Goal: Use online tool/utility: Utilize a website feature to perform a specific function

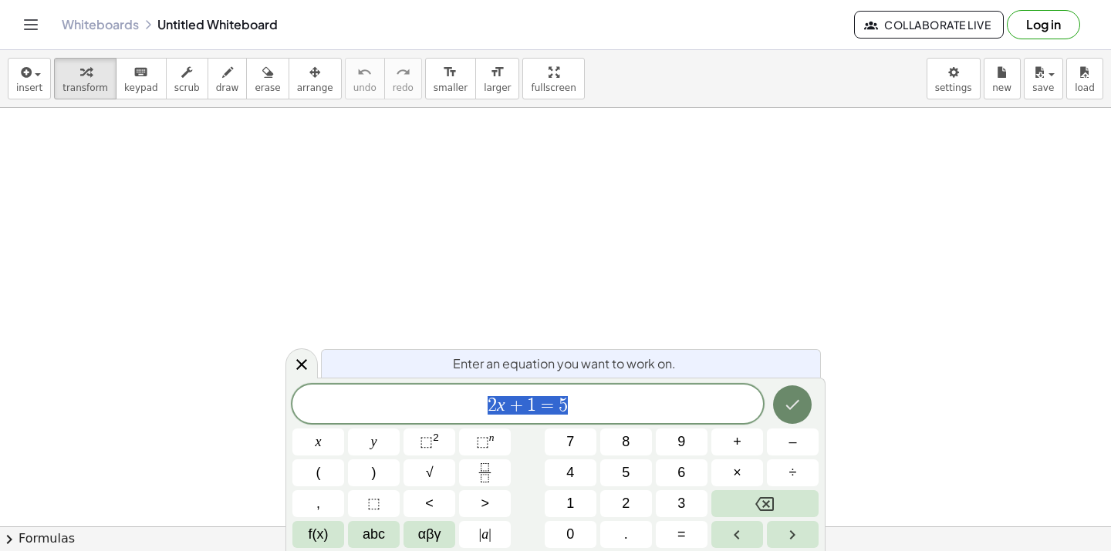
click at [804, 404] on button "Done" at bounding box center [792, 405] width 39 height 39
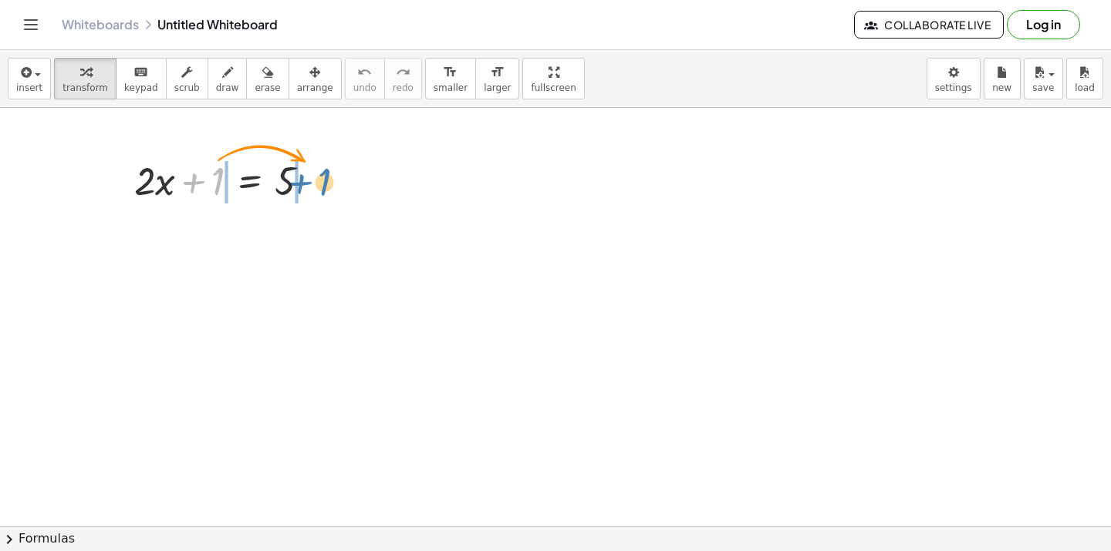
drag, startPoint x: 211, startPoint y: 177, endPoint x: 316, endPoint y: 177, distance: 105.7
click at [316, 177] on div at bounding box center [228, 179] width 204 height 52
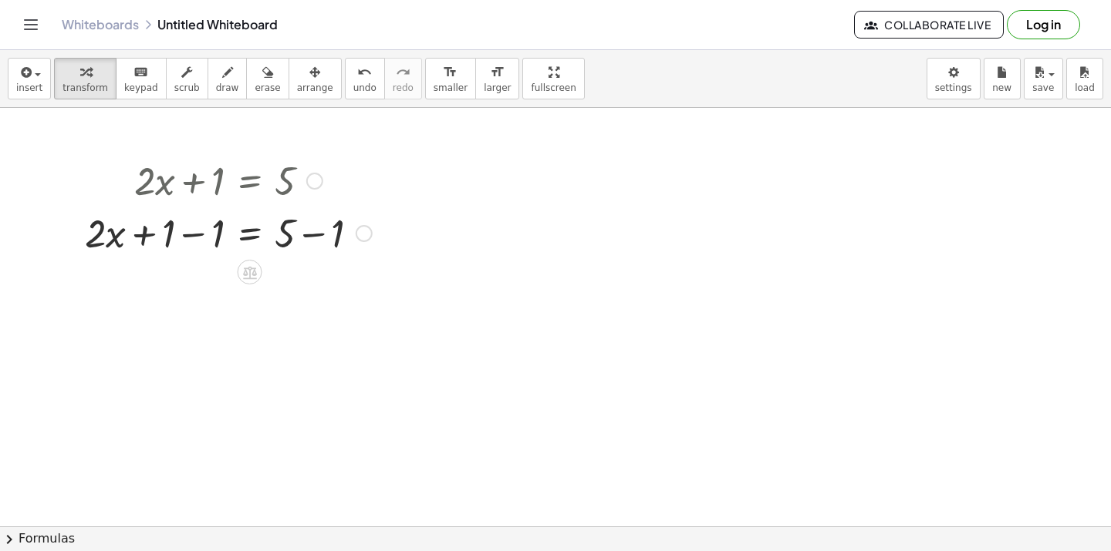
click at [366, 232] on div at bounding box center [364, 233] width 17 height 17
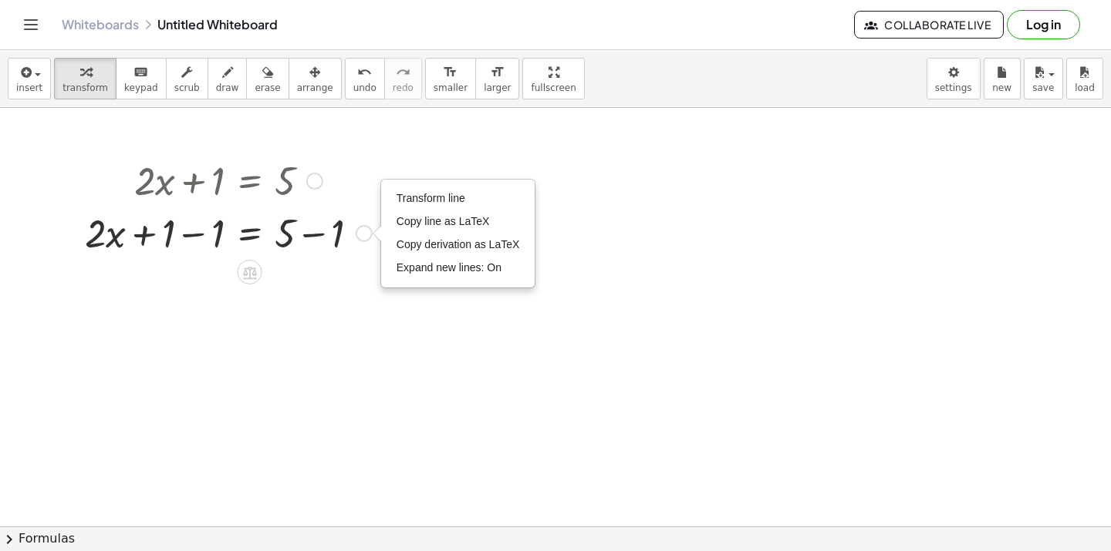
click at [366, 232] on div "Transform line Copy line as LaTeX Copy derivation as LaTeX Expand new lines: On" at bounding box center [364, 233] width 17 height 17
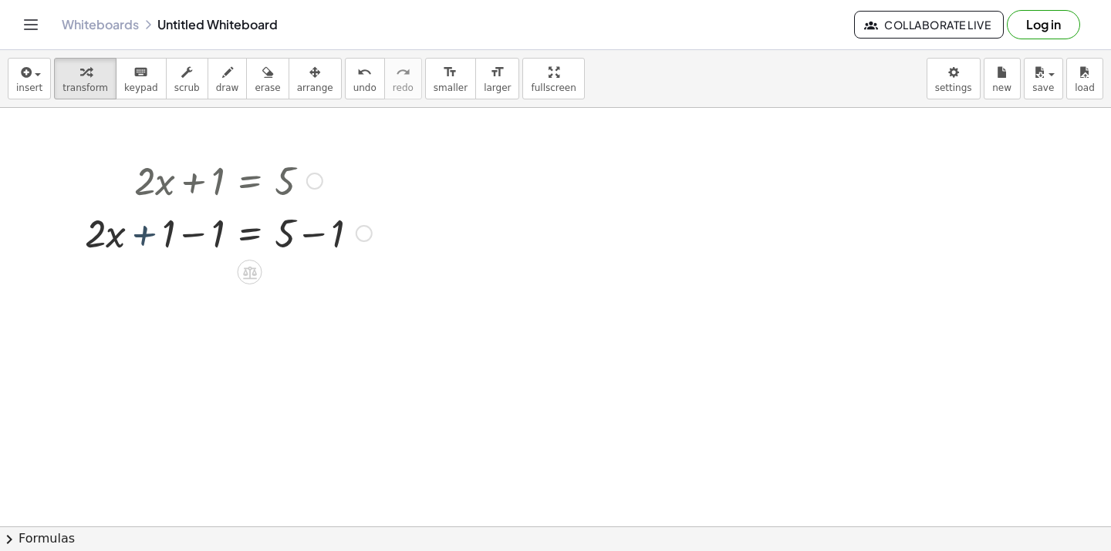
click at [145, 227] on div at bounding box center [228, 232] width 302 height 52
click at [194, 234] on div at bounding box center [228, 232] width 302 height 52
click at [309, 290] on div at bounding box center [228, 284] width 302 height 52
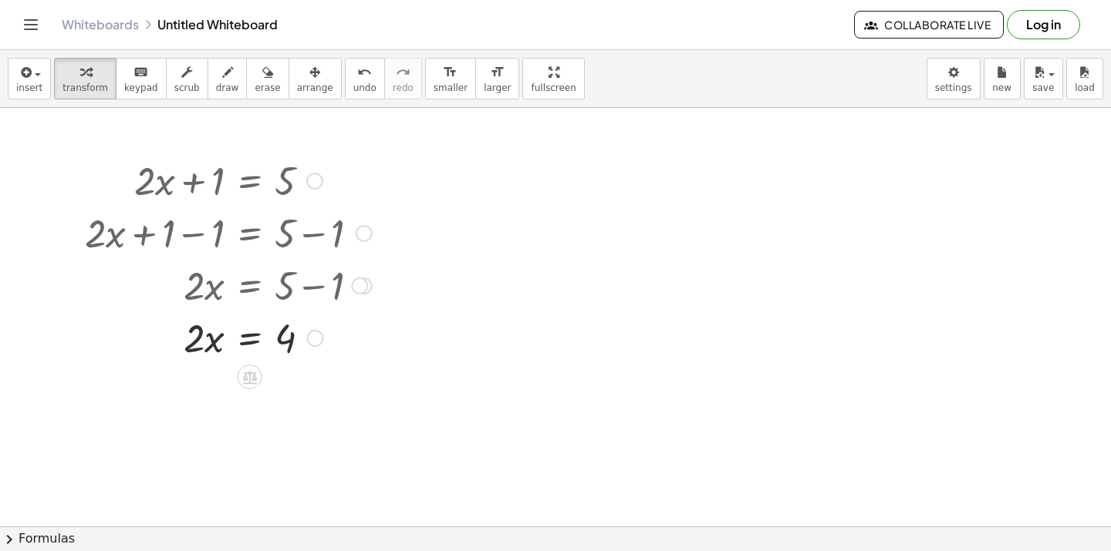
click at [251, 341] on div at bounding box center [228, 337] width 302 height 52
click at [254, 335] on div at bounding box center [228, 337] width 302 height 52
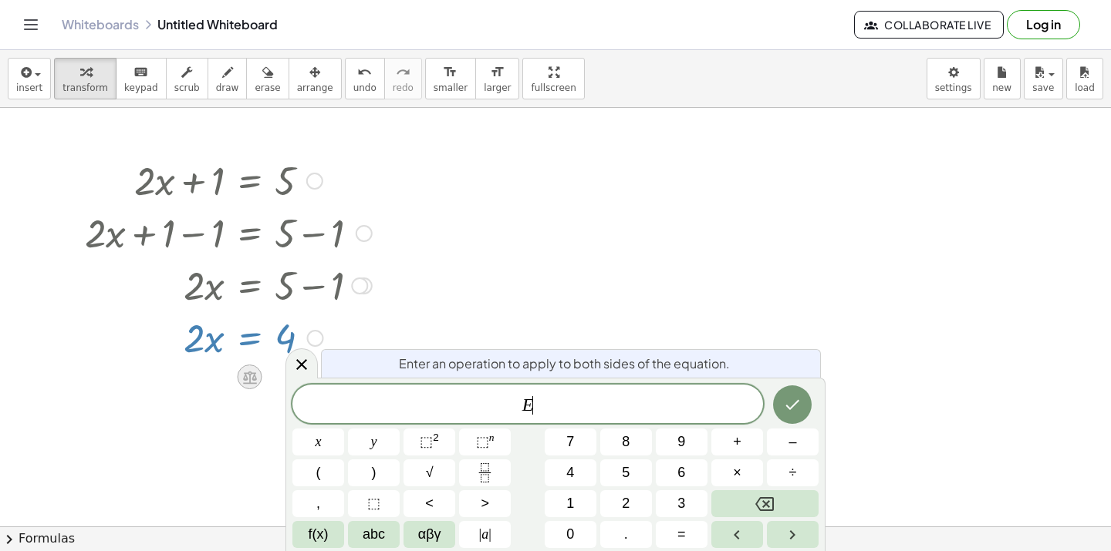
click at [247, 369] on icon at bounding box center [249, 377] width 16 height 16
click at [288, 368] on div at bounding box center [301, 364] width 32 height 30
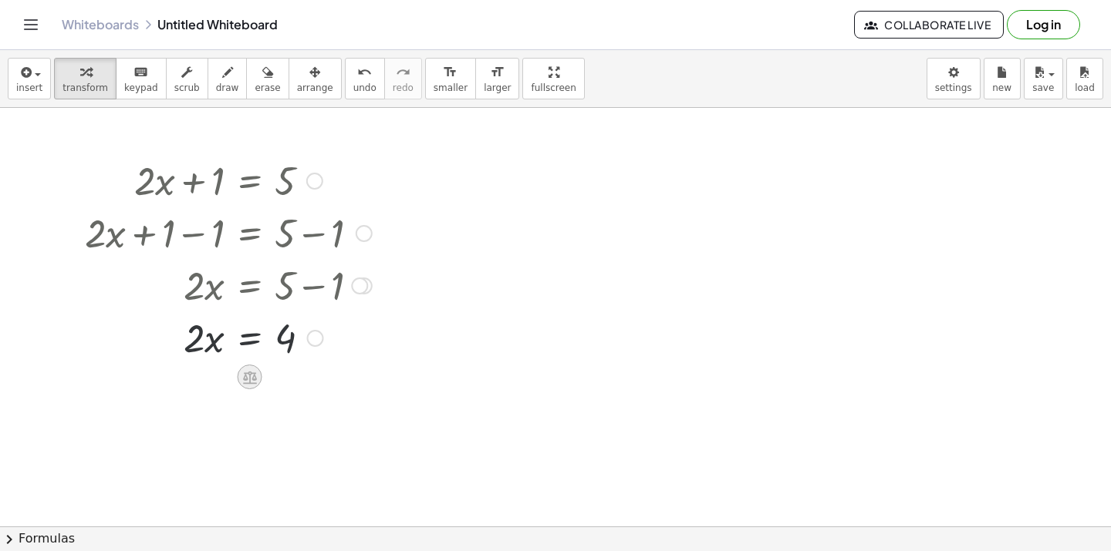
click at [248, 379] on icon at bounding box center [250, 377] width 14 height 13
click at [209, 336] on div at bounding box center [228, 337] width 302 height 52
drag, startPoint x: 194, startPoint y: 336, endPoint x: 290, endPoint y: 335, distance: 95.7
click at [290, 335] on div at bounding box center [228, 337] width 302 height 52
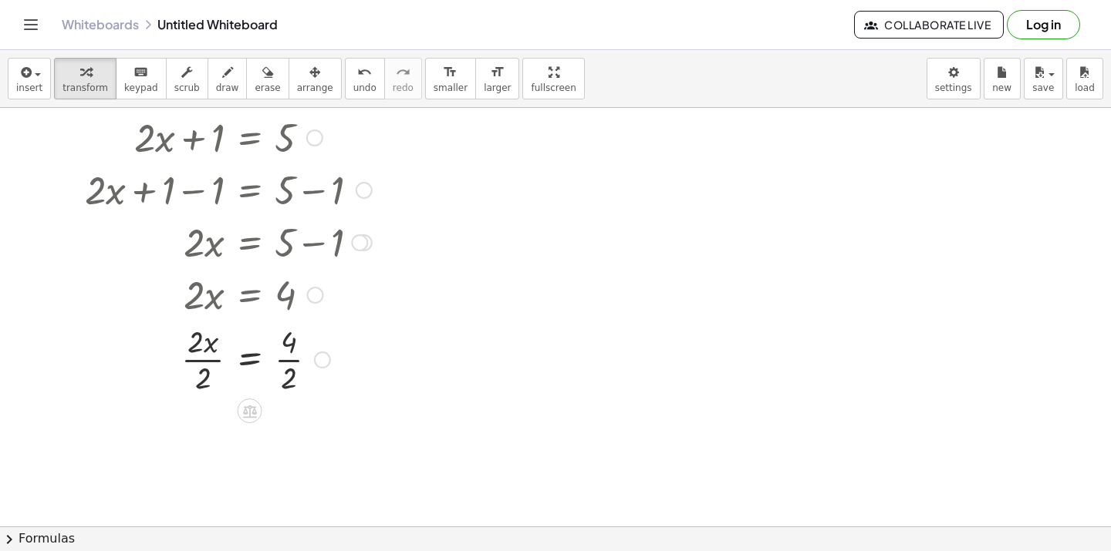
scroll to position [45, 0]
click at [194, 349] on div at bounding box center [228, 357] width 302 height 77
click at [294, 350] on div at bounding box center [228, 357] width 302 height 77
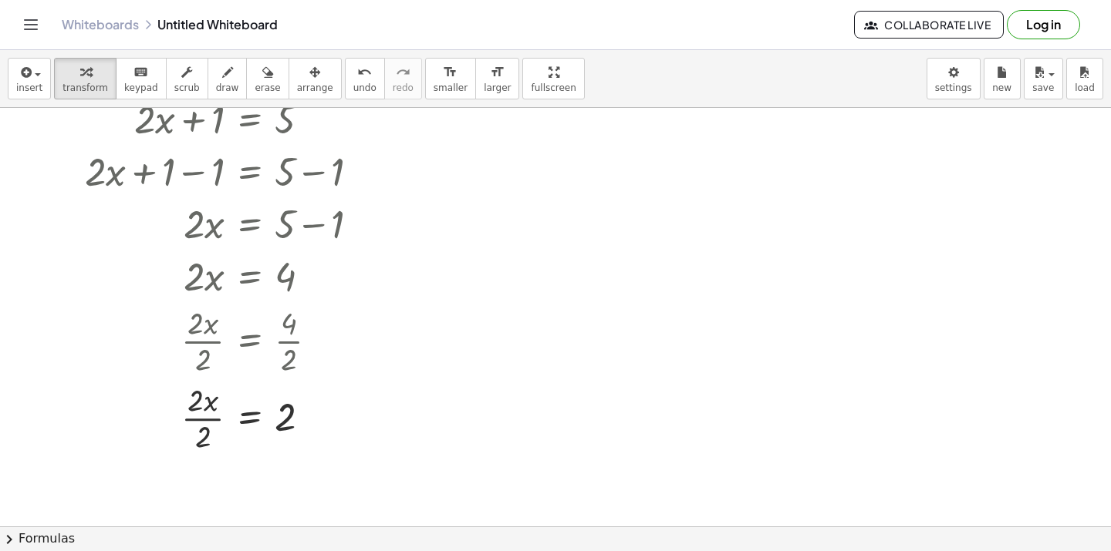
scroll to position [0, 0]
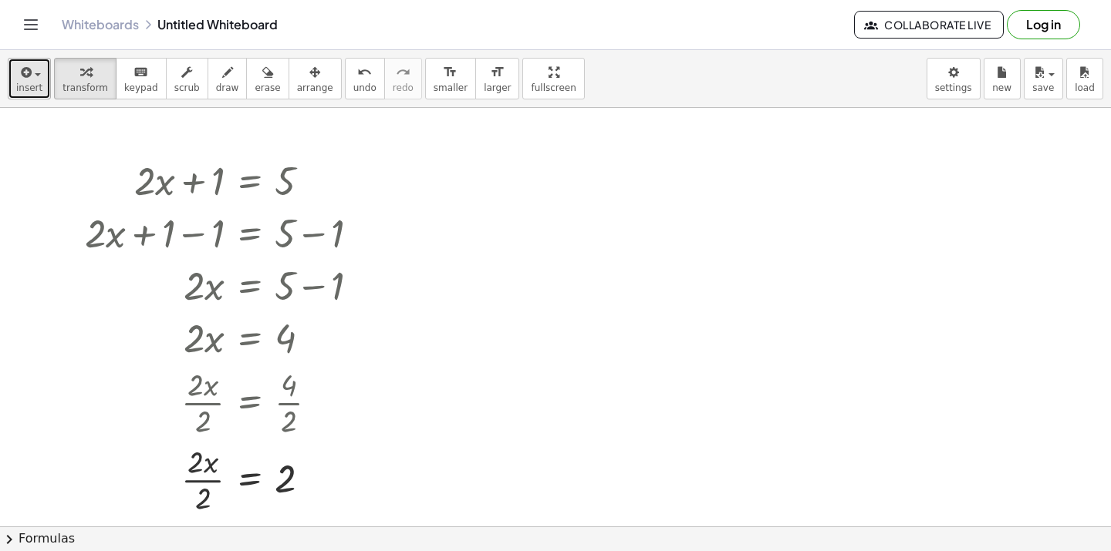
click at [40, 71] on div "button" at bounding box center [29, 71] width 26 height 19
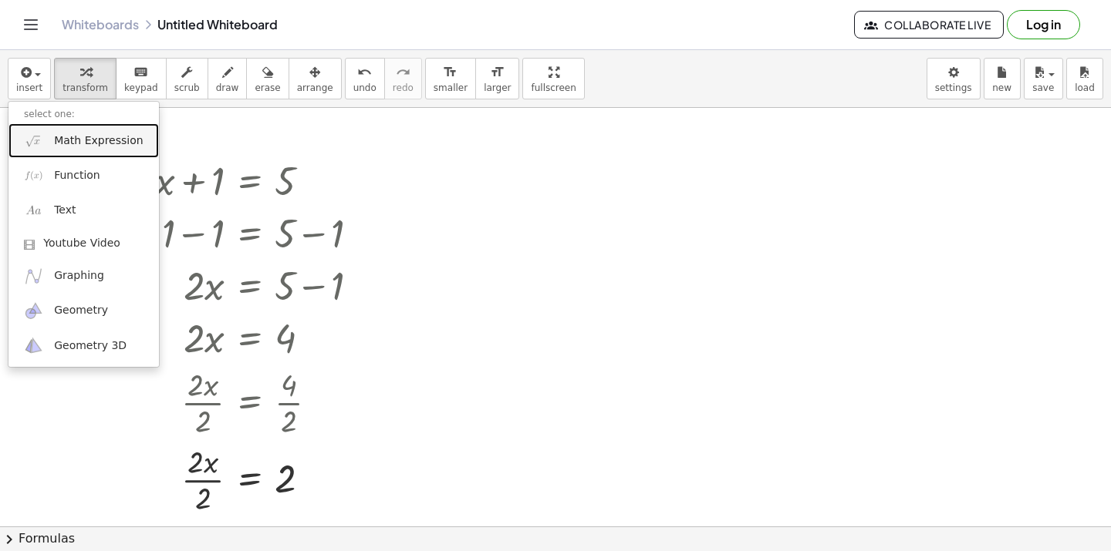
click at [38, 143] on img at bounding box center [33, 140] width 19 height 19
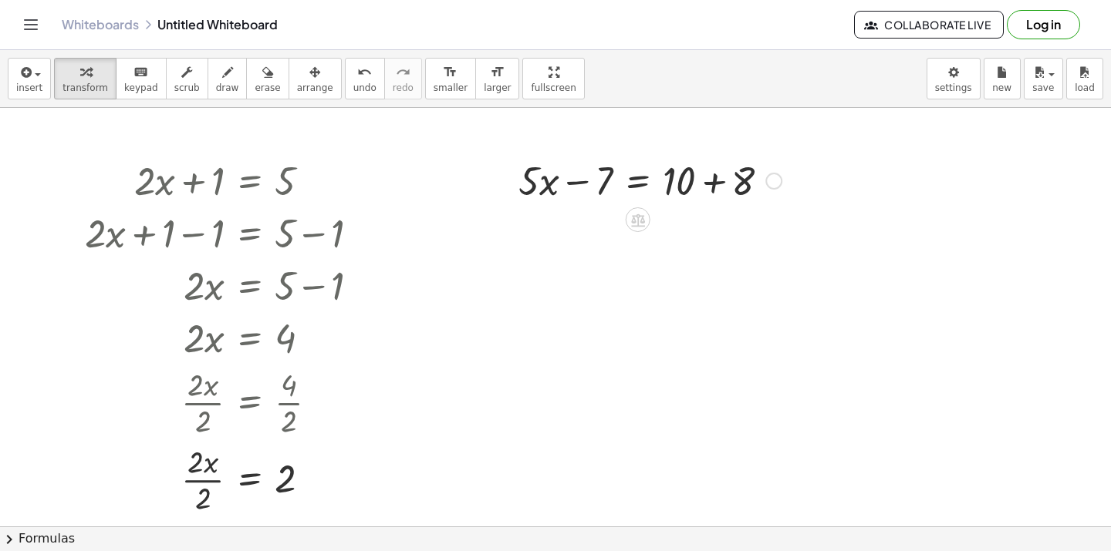
click at [688, 179] on div at bounding box center [650, 179] width 278 height 52
click at [633, 218] on icon at bounding box center [638, 220] width 14 height 13
click at [642, 183] on div at bounding box center [650, 179] width 278 height 52
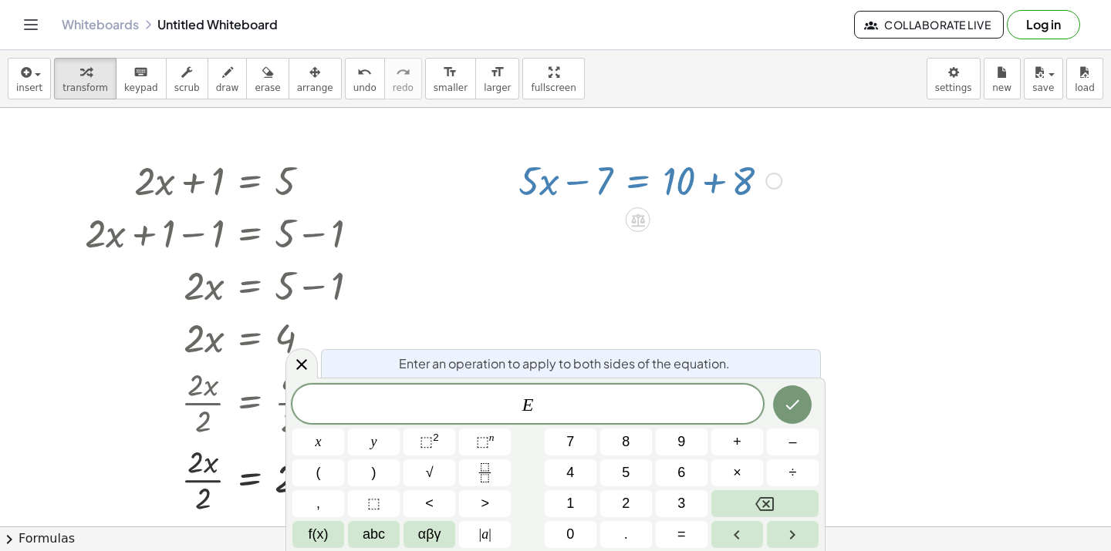
click at [573, 182] on div at bounding box center [650, 179] width 278 height 52
click at [817, 313] on div at bounding box center [555, 527] width 1111 height 838
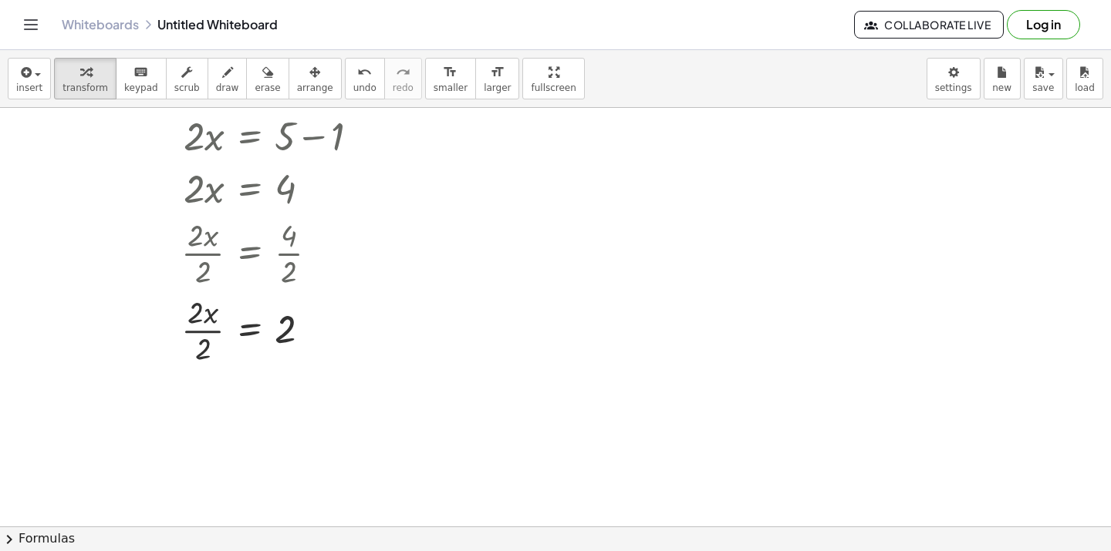
scroll to position [124, 0]
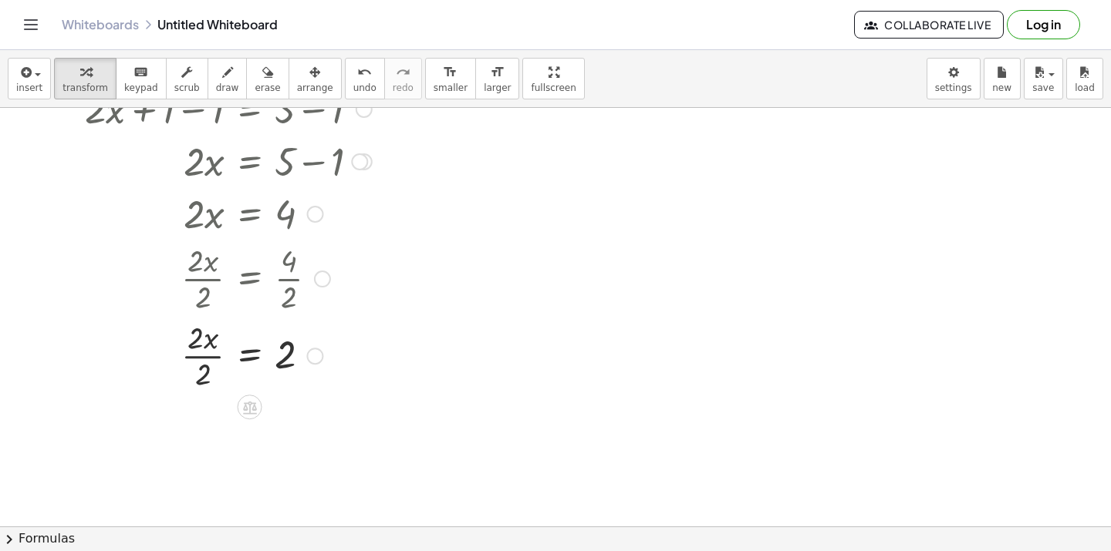
click at [203, 344] on div at bounding box center [228, 354] width 302 height 77
click at [206, 361] on div at bounding box center [228, 354] width 302 height 77
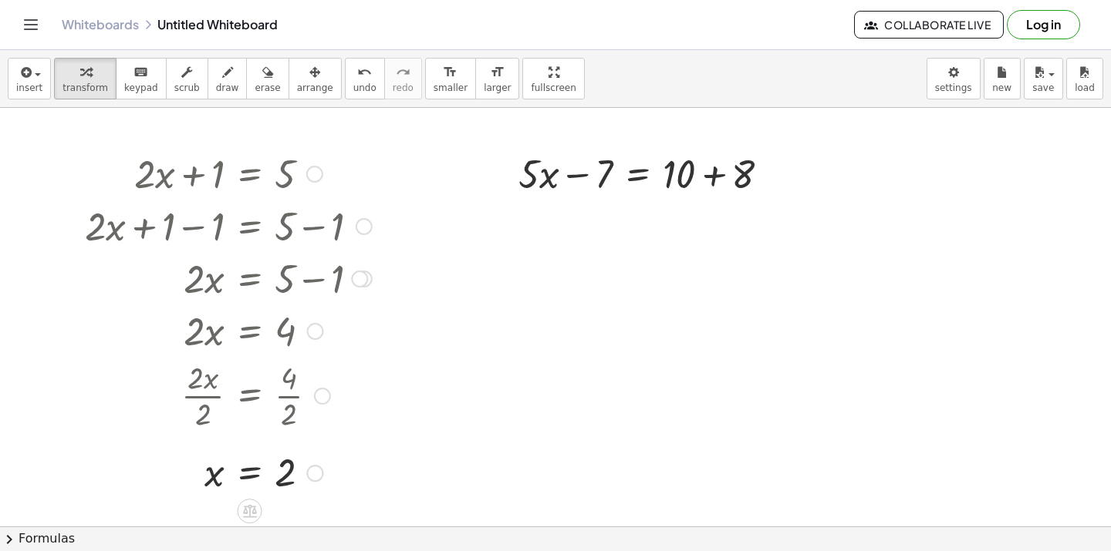
scroll to position [0, 0]
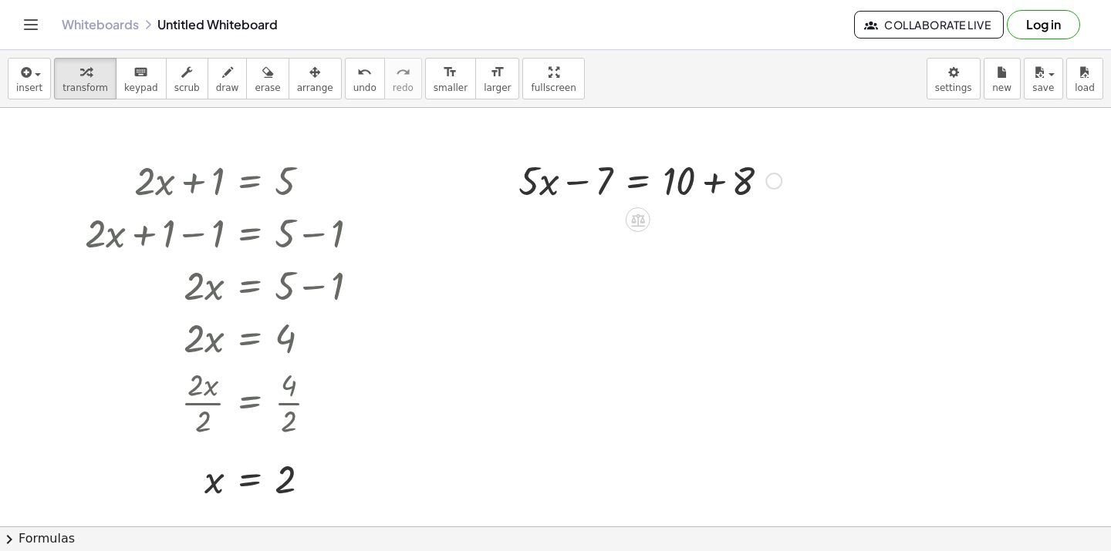
click at [708, 176] on div at bounding box center [650, 179] width 278 height 52
click at [575, 180] on div at bounding box center [650, 179] width 278 height 52
click at [580, 232] on div at bounding box center [650, 232] width 278 height 52
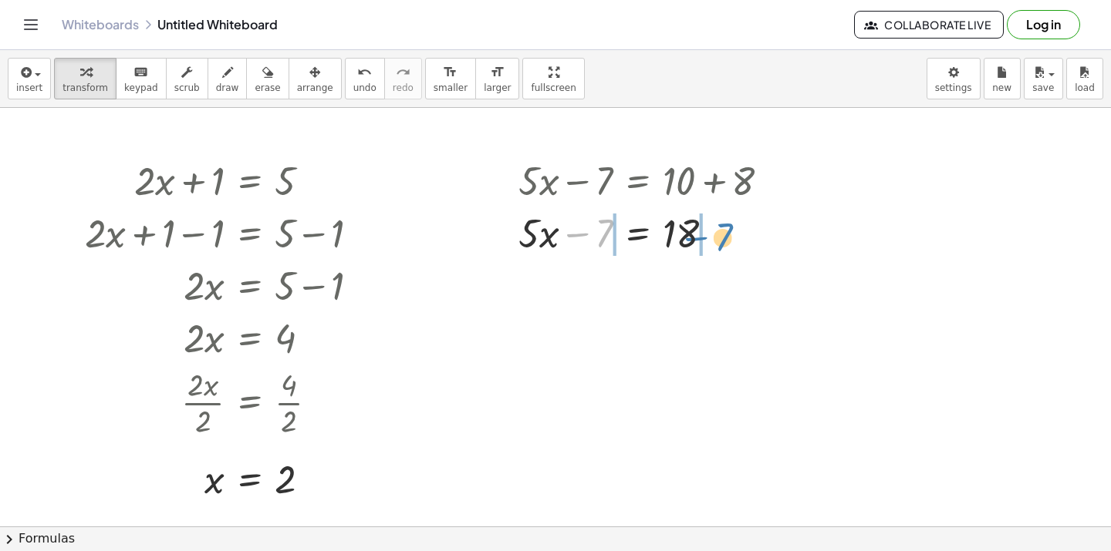
drag, startPoint x: 602, startPoint y: 231, endPoint x: 720, endPoint y: 234, distance: 118.8
click at [720, 234] on div at bounding box center [650, 232] width 278 height 52
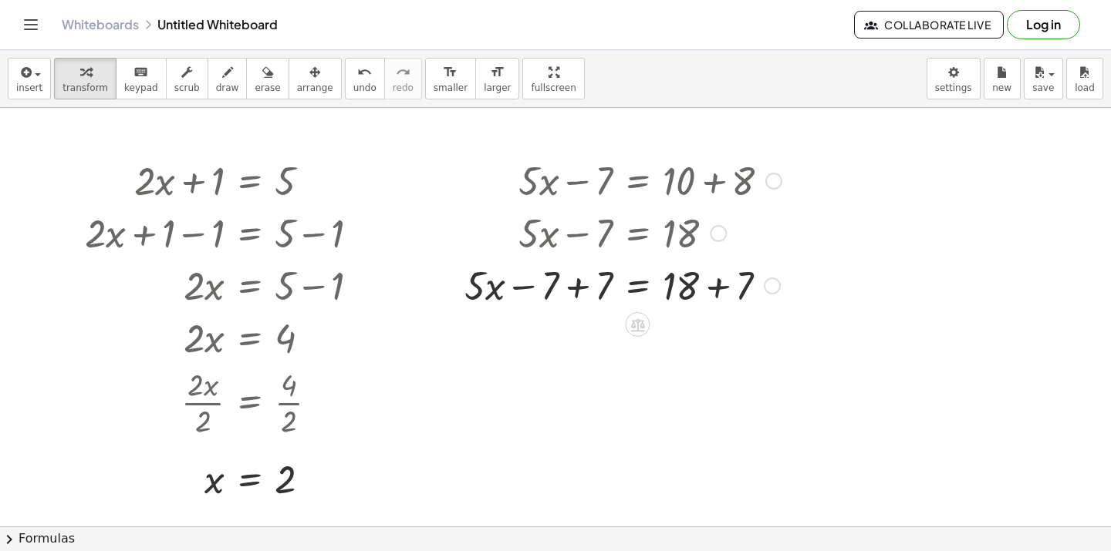
click at [519, 286] on div at bounding box center [623, 284] width 332 height 52
click at [572, 289] on div at bounding box center [623, 284] width 332 height 52
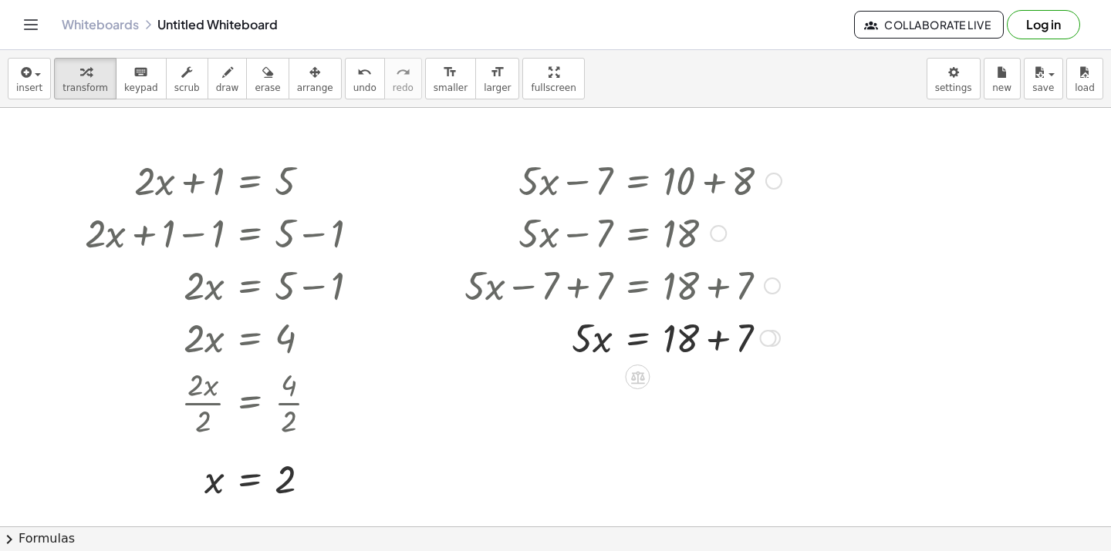
click at [710, 346] on div at bounding box center [623, 337] width 332 height 52
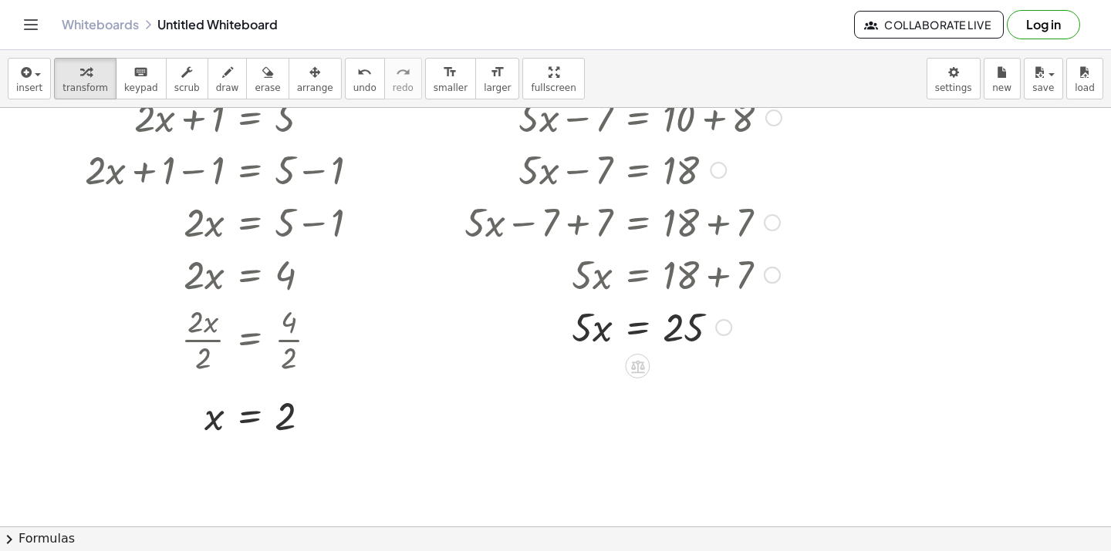
scroll to position [64, 0]
click at [638, 369] on icon at bounding box center [638, 365] width 14 height 13
click at [673, 366] on div "÷" at bounding box center [668, 365] width 25 height 25
click at [599, 349] on div at bounding box center [623, 325] width 332 height 77
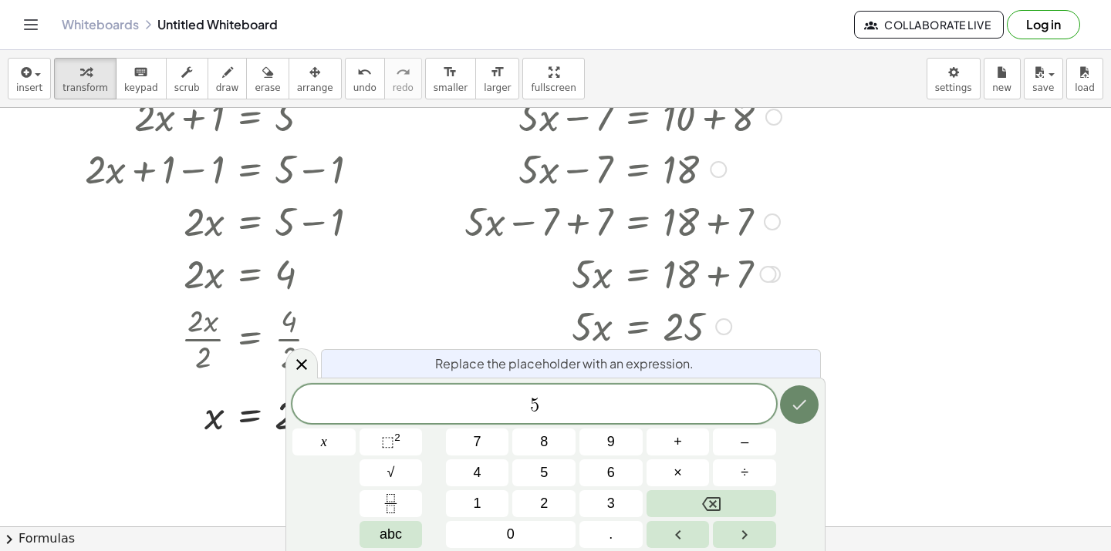
click at [797, 413] on icon "Done" at bounding box center [799, 405] width 19 height 19
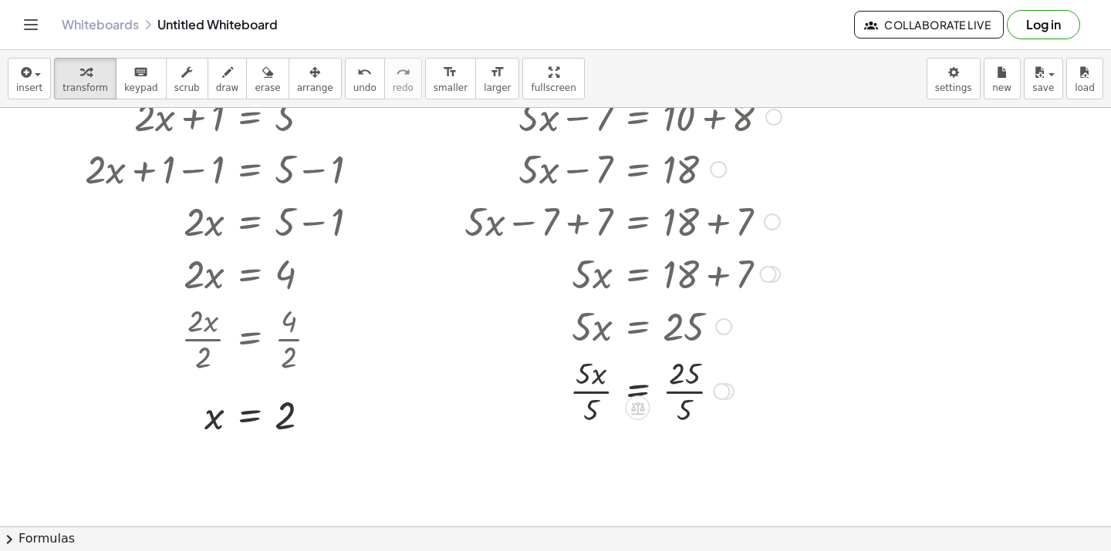
click at [629, 387] on div at bounding box center [623, 390] width 332 height 77
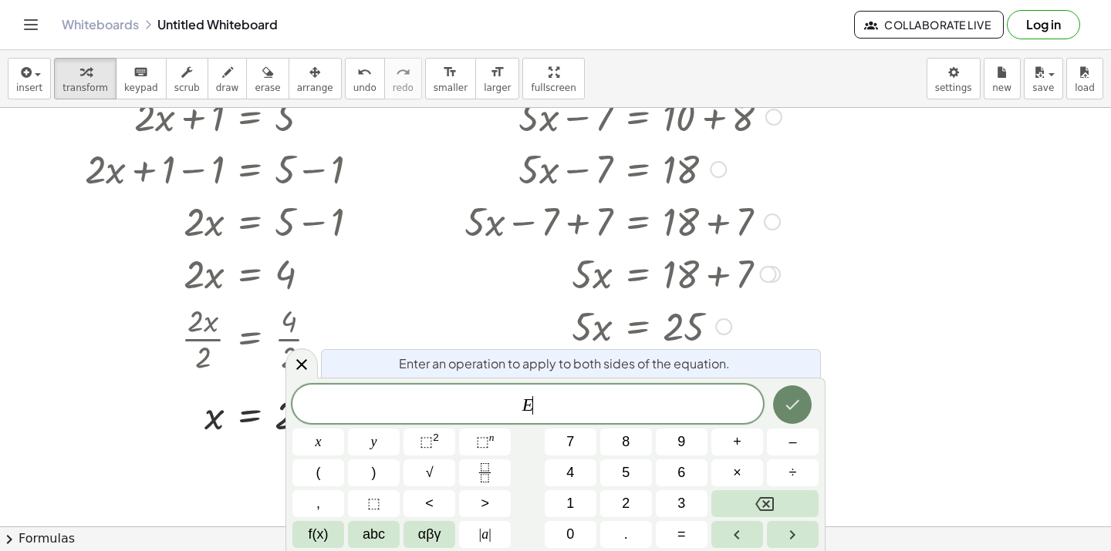
click at [784, 402] on icon "Done" at bounding box center [792, 405] width 19 height 19
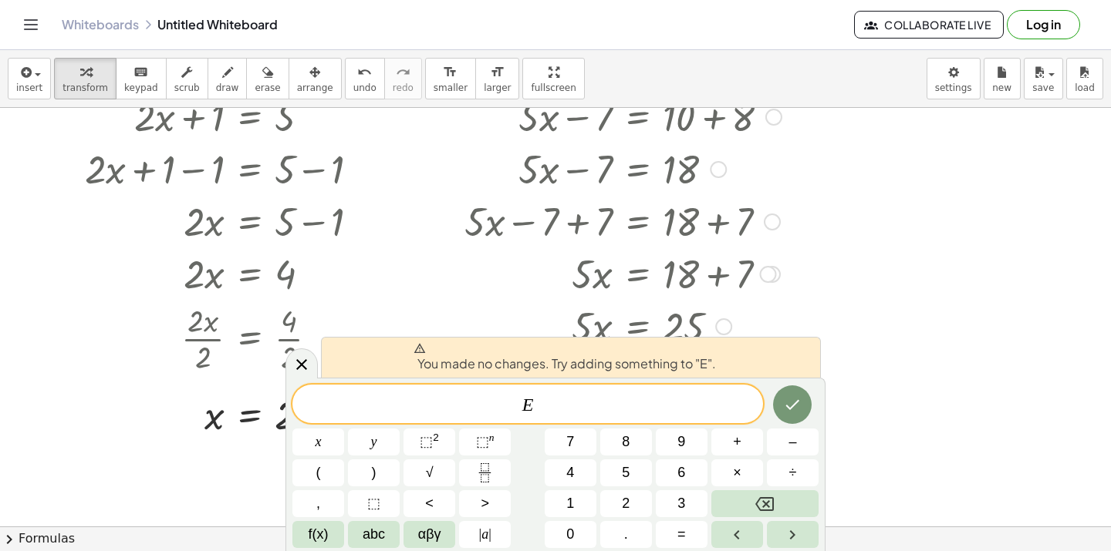
click at [798, 290] on div at bounding box center [647, 273] width 381 height 52
click at [806, 440] on button "–" at bounding box center [793, 442] width 52 height 27
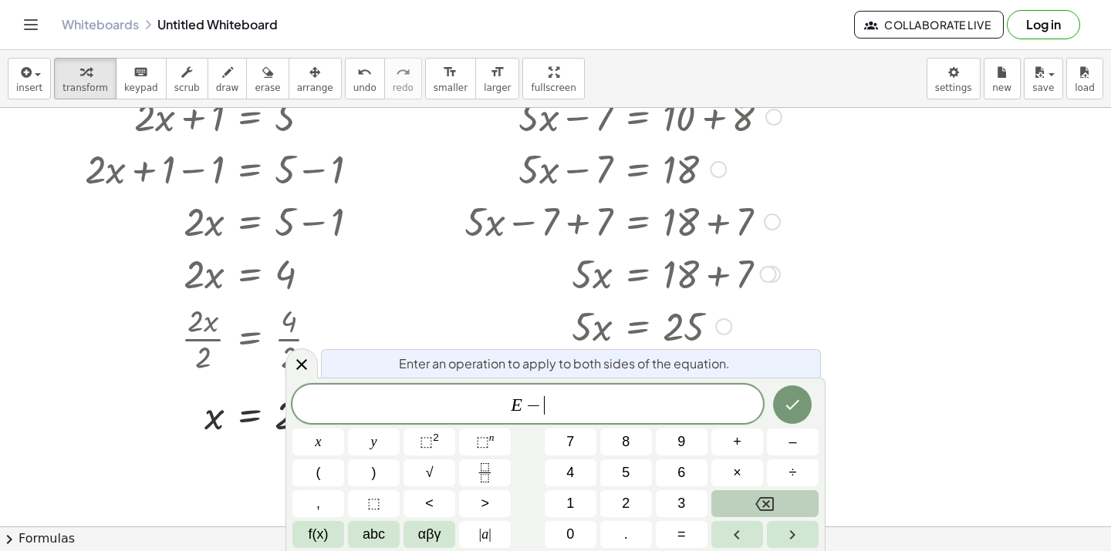
click at [734, 504] on button "Backspace" at bounding box center [764, 504] width 107 height 27
click at [804, 406] on button "Done" at bounding box center [792, 405] width 39 height 39
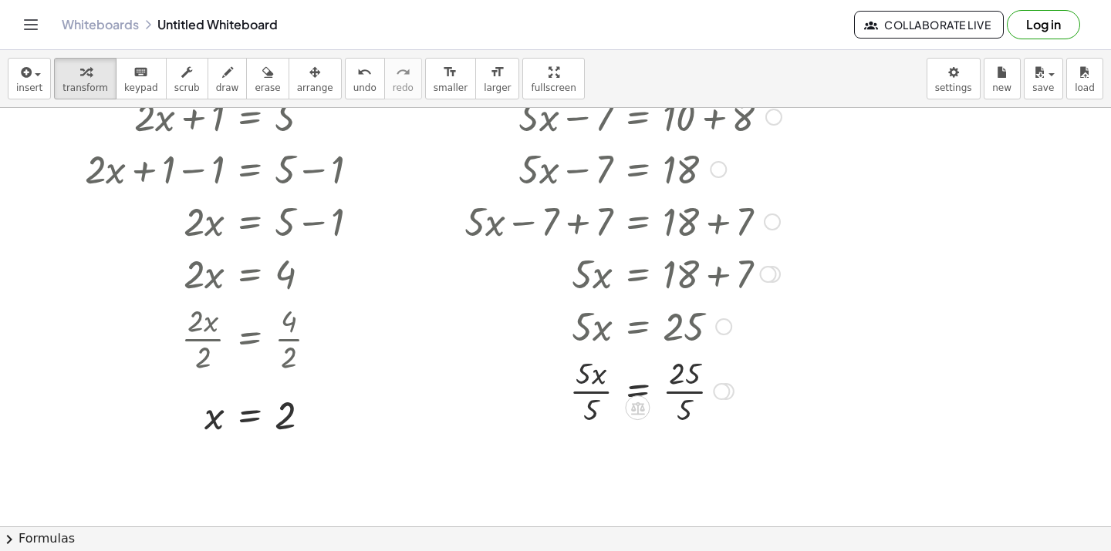
click at [589, 382] on div at bounding box center [623, 390] width 332 height 77
click at [588, 390] on div at bounding box center [623, 390] width 332 height 77
click at [673, 393] on div at bounding box center [611, 390] width 356 height 77
click at [686, 468] on div at bounding box center [623, 467] width 332 height 77
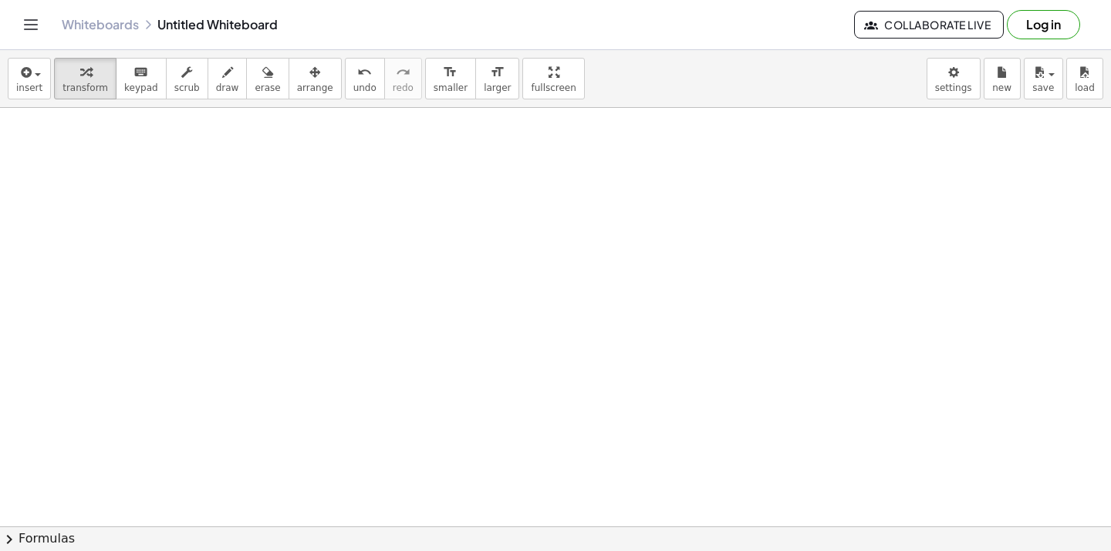
scroll to position [481, 0]
click at [36, 76] on div "button" at bounding box center [29, 71] width 26 height 19
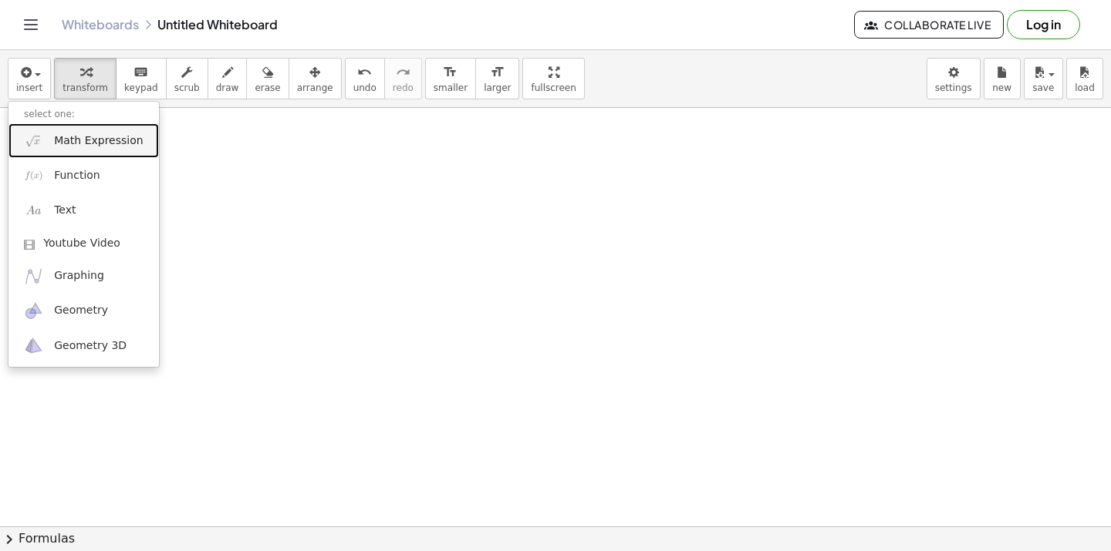
click at [67, 151] on link "Math Expression" at bounding box center [83, 140] width 150 height 35
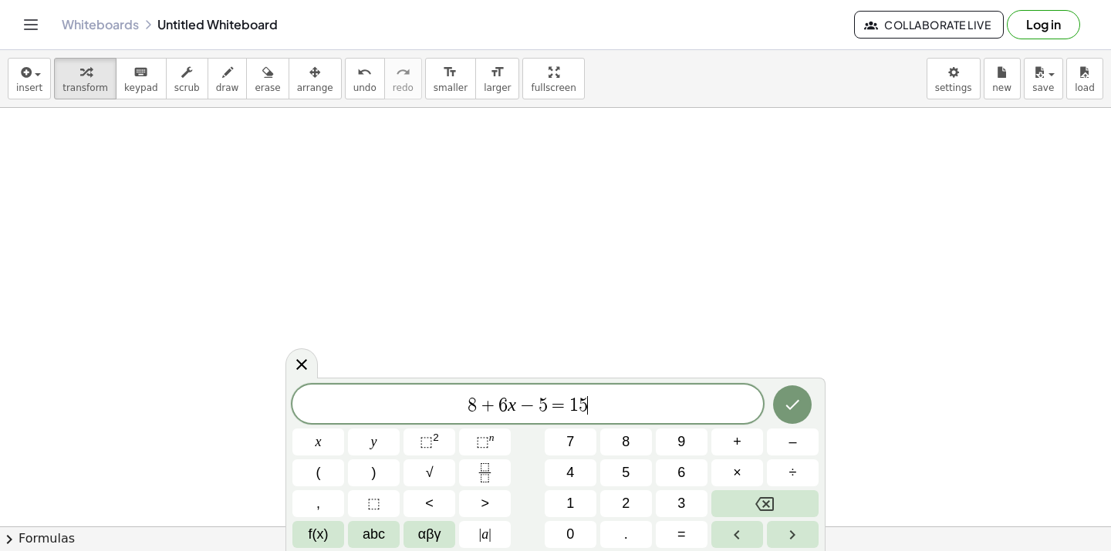
click at [799, 410] on icon "Done" at bounding box center [792, 405] width 19 height 19
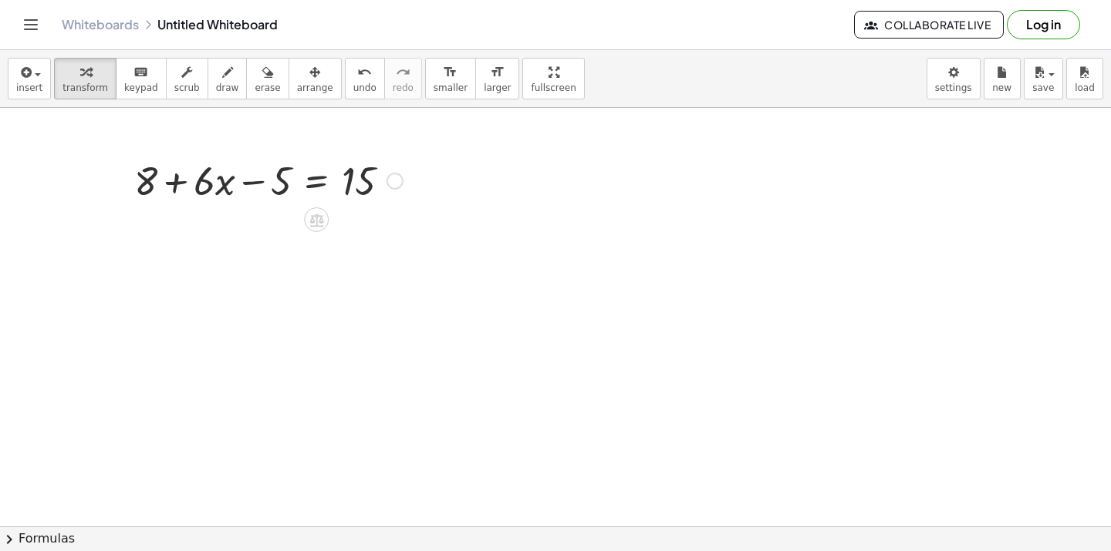
click at [213, 174] on div at bounding box center [268, 179] width 284 height 52
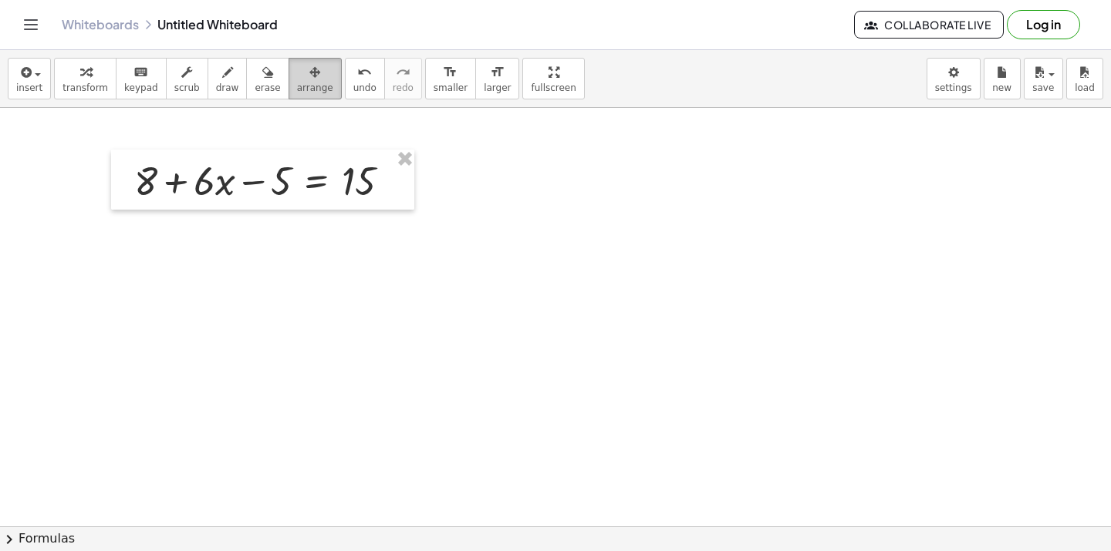
click at [292, 82] on button "arrange" at bounding box center [314, 79] width 53 height 42
click at [264, 211] on div at bounding box center [555, 255] width 1111 height 1256
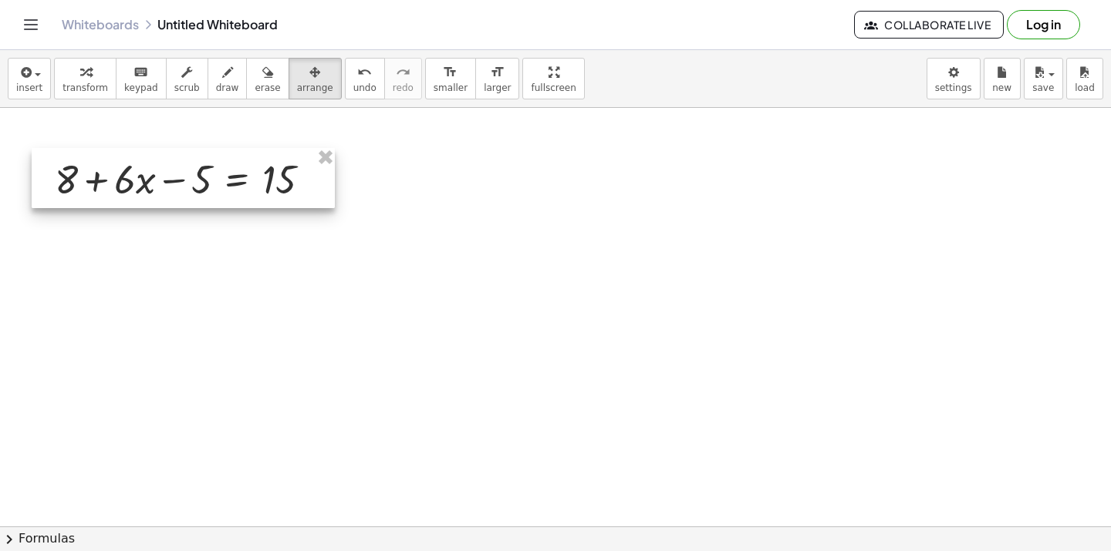
drag, startPoint x: 264, startPoint y: 197, endPoint x: 184, endPoint y: 195, distance: 79.5
click at [184, 195] on div at bounding box center [183, 178] width 303 height 60
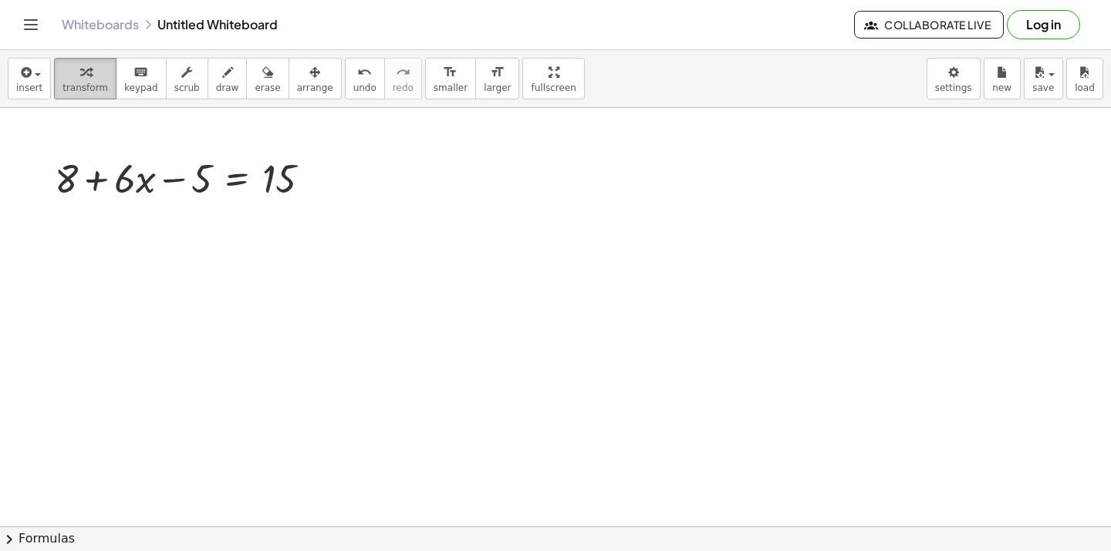
click at [78, 86] on span "transform" at bounding box center [85, 88] width 46 height 11
click at [95, 180] on div at bounding box center [189, 177] width 284 height 52
click at [173, 181] on div at bounding box center [189, 177] width 284 height 52
drag, startPoint x: 132, startPoint y: 178, endPoint x: 307, endPoint y: 177, distance: 175.1
click at [307, 177] on div at bounding box center [189, 177] width 284 height 52
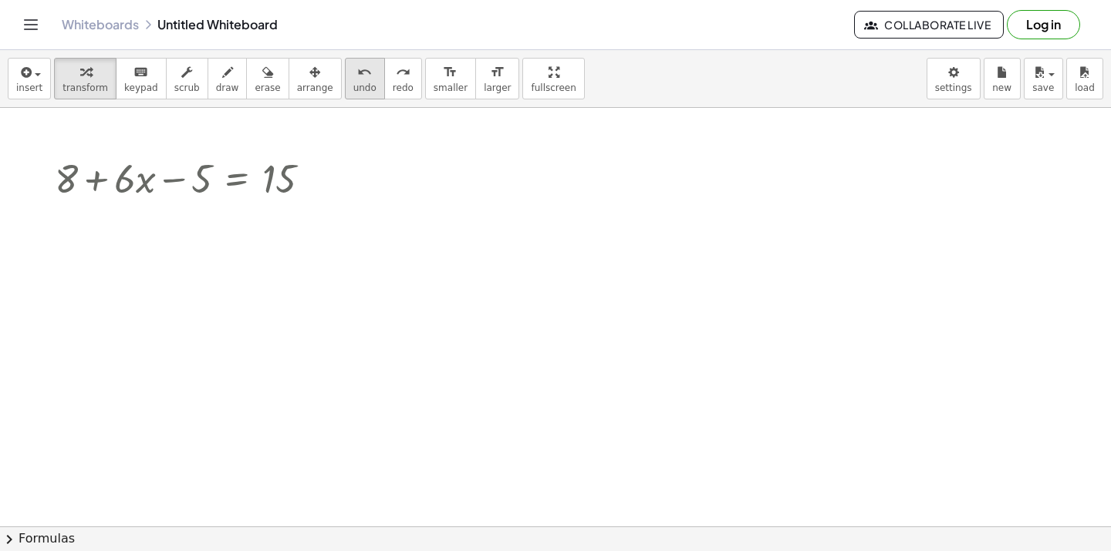
click at [357, 71] on icon "undo" at bounding box center [364, 72] width 15 height 19
click at [187, 175] on div at bounding box center [189, 177] width 284 height 52
drag, startPoint x: 207, startPoint y: 177, endPoint x: 274, endPoint y: 159, distance: 68.9
click at [274, 159] on div at bounding box center [189, 177] width 284 height 52
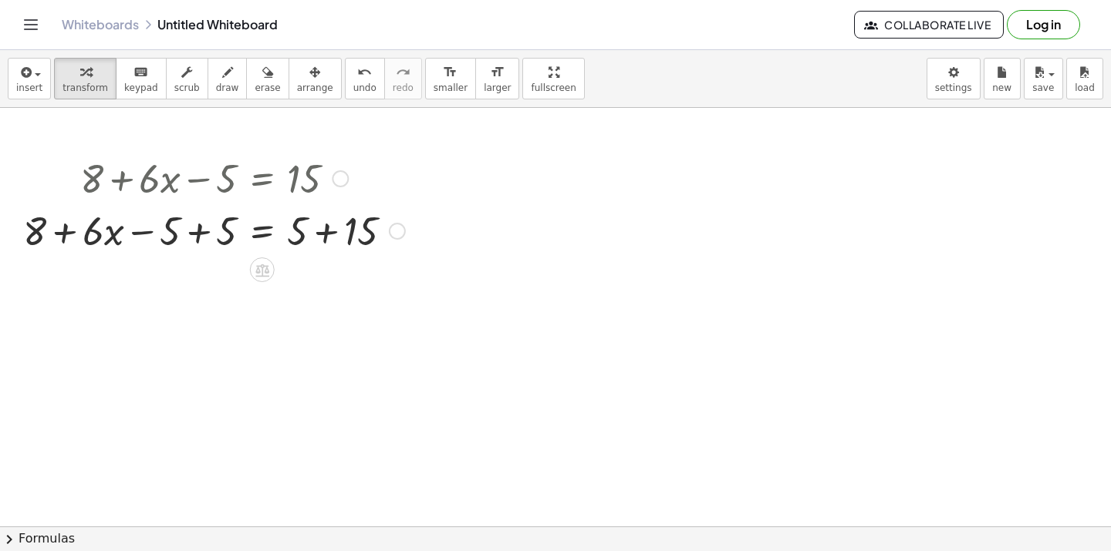
click at [200, 231] on div at bounding box center [213, 230] width 397 height 52
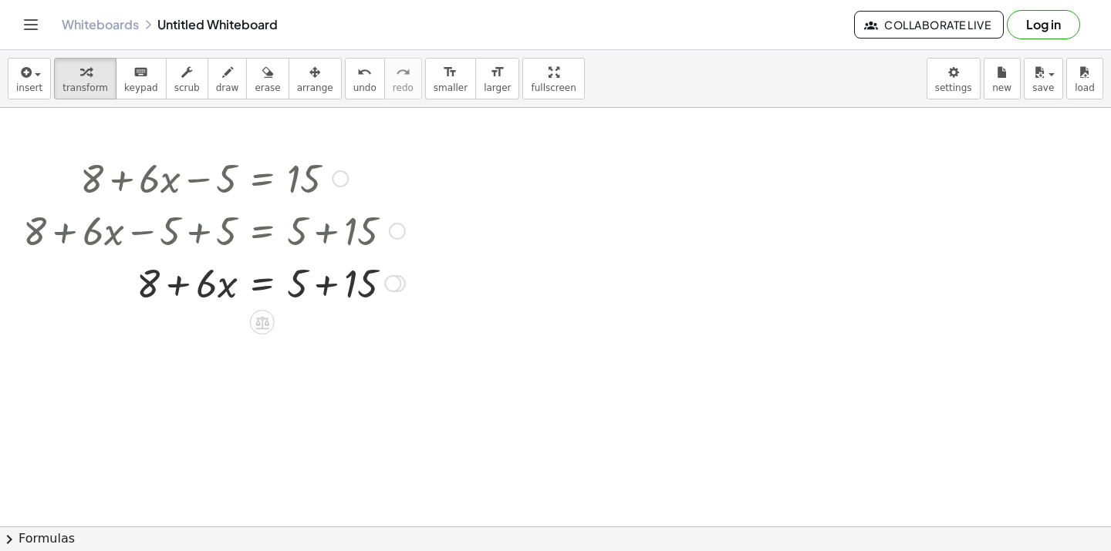
click at [325, 283] on div at bounding box center [213, 282] width 397 height 52
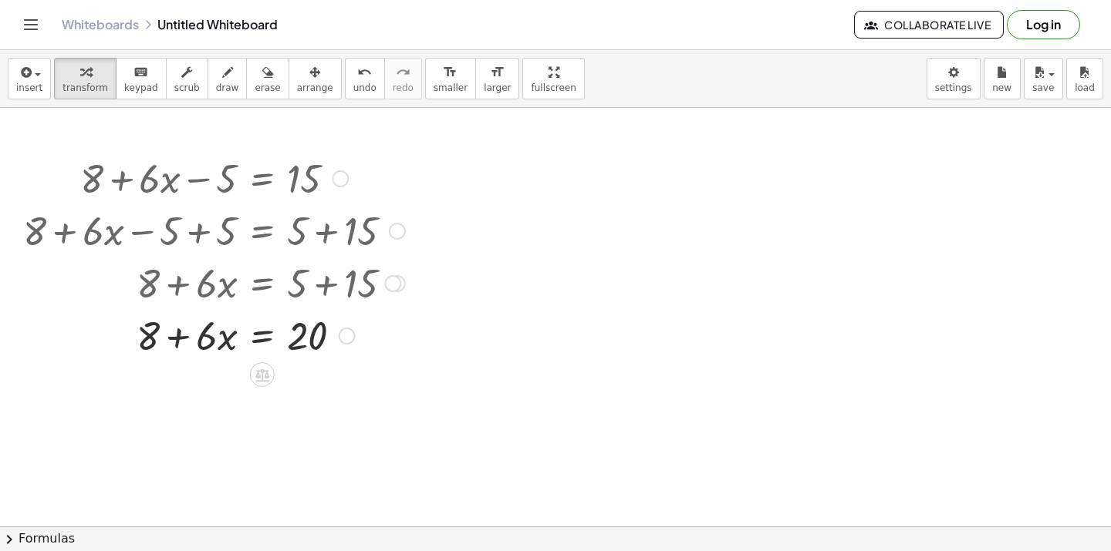
click at [168, 337] on div at bounding box center [213, 335] width 397 height 52
click at [259, 367] on icon at bounding box center [262, 375] width 16 height 16
click at [187, 338] on div at bounding box center [213, 335] width 397 height 52
drag, startPoint x: 224, startPoint y: 335, endPoint x: 277, endPoint y: 339, distance: 52.6
click at [277, 339] on div at bounding box center [213, 335] width 397 height 52
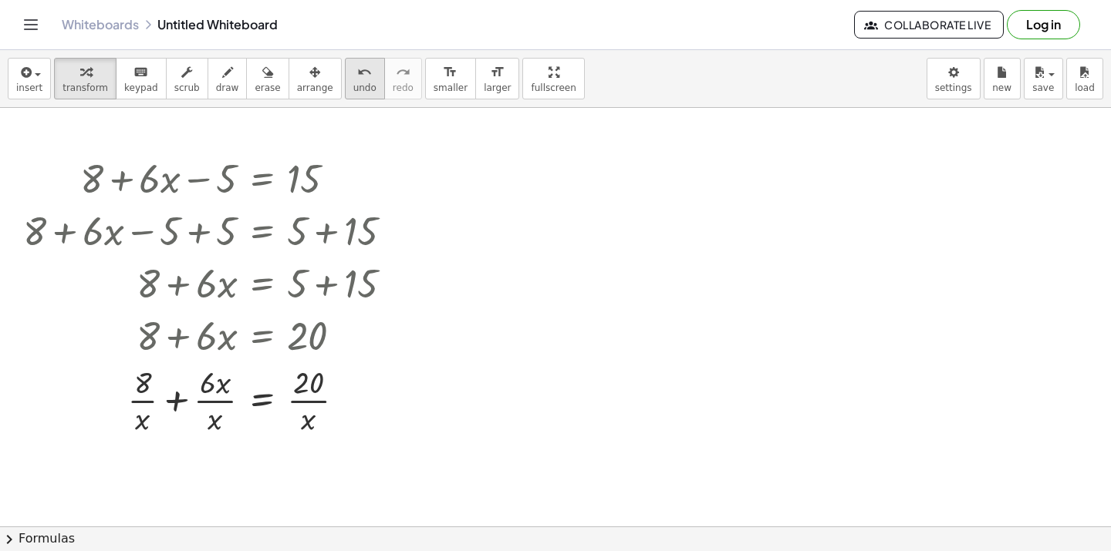
click at [353, 75] on div "undo" at bounding box center [364, 71] width 23 height 19
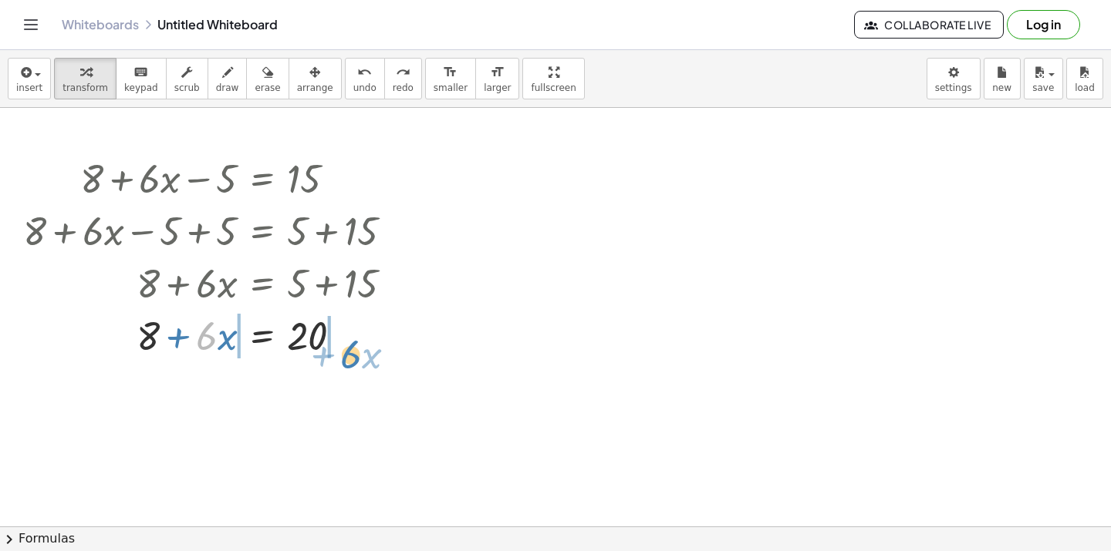
drag, startPoint x: 204, startPoint y: 333, endPoint x: 346, endPoint y: 350, distance: 143.7
click at [346, 350] on div at bounding box center [218, 335] width 386 height 52
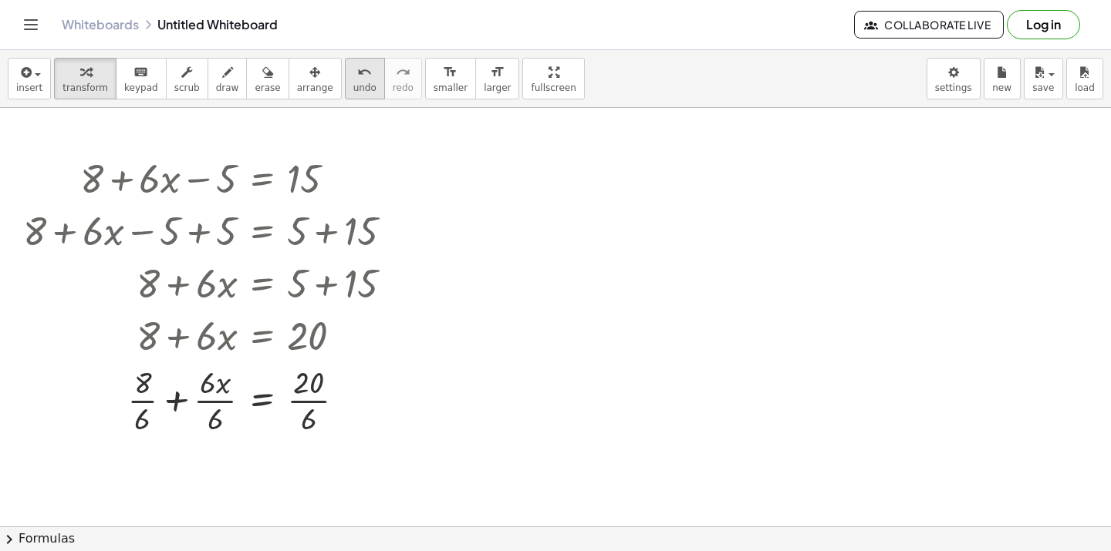
click at [345, 82] on button "undo undo" at bounding box center [365, 79] width 40 height 42
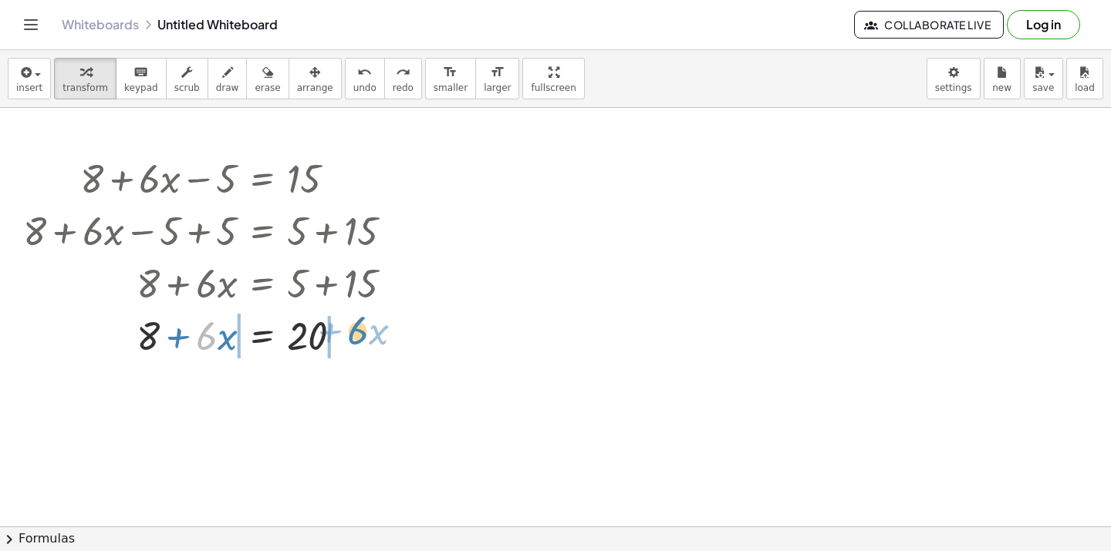
drag, startPoint x: 197, startPoint y: 332, endPoint x: 347, endPoint y: 327, distance: 150.5
click at [347, 327] on div at bounding box center [218, 335] width 386 height 52
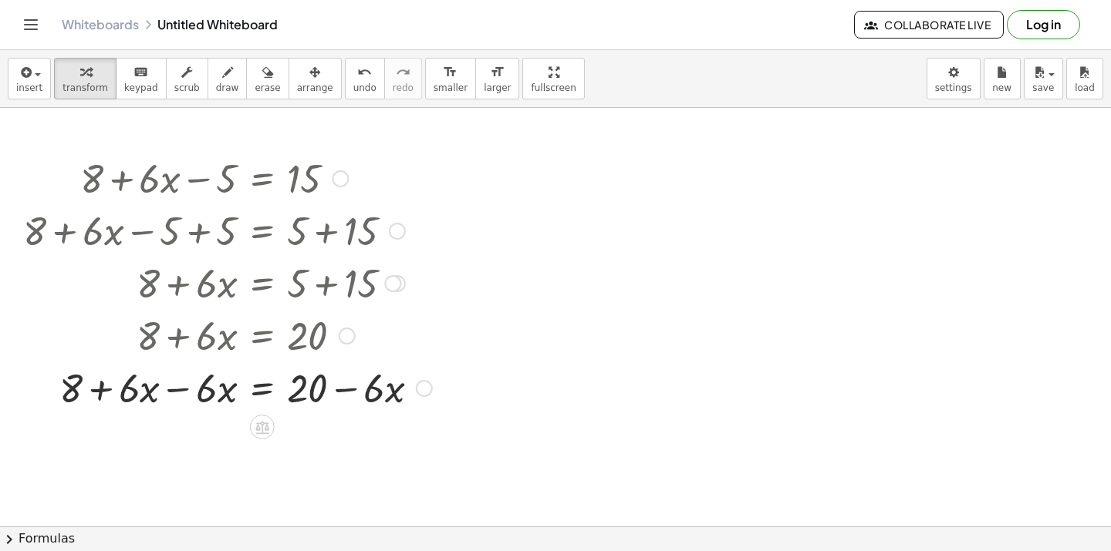
click at [170, 390] on div at bounding box center [227, 387] width 424 height 52
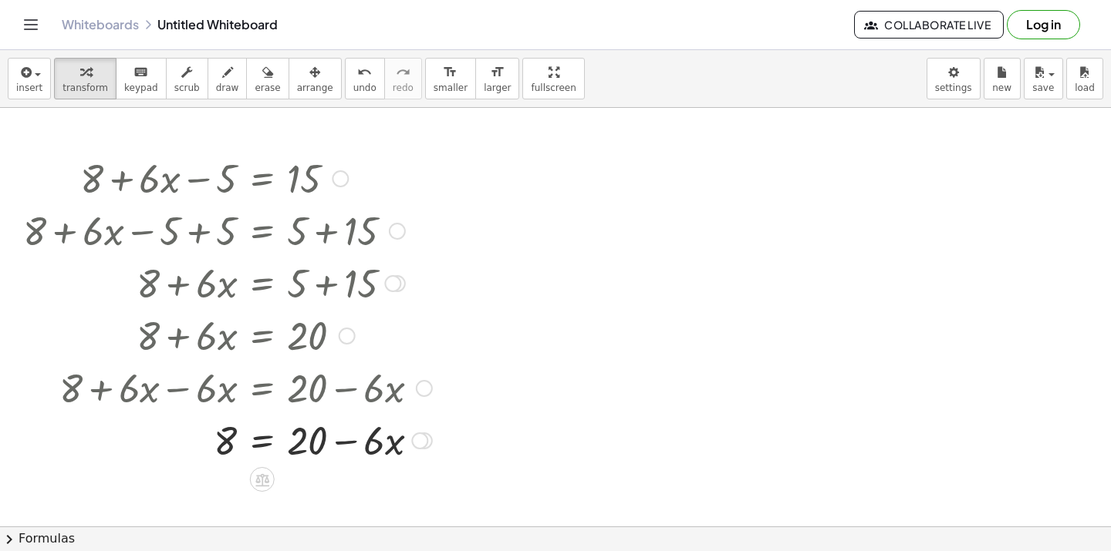
click at [349, 445] on div at bounding box center [227, 439] width 424 height 52
click at [271, 456] on div at bounding box center [227, 439] width 424 height 52
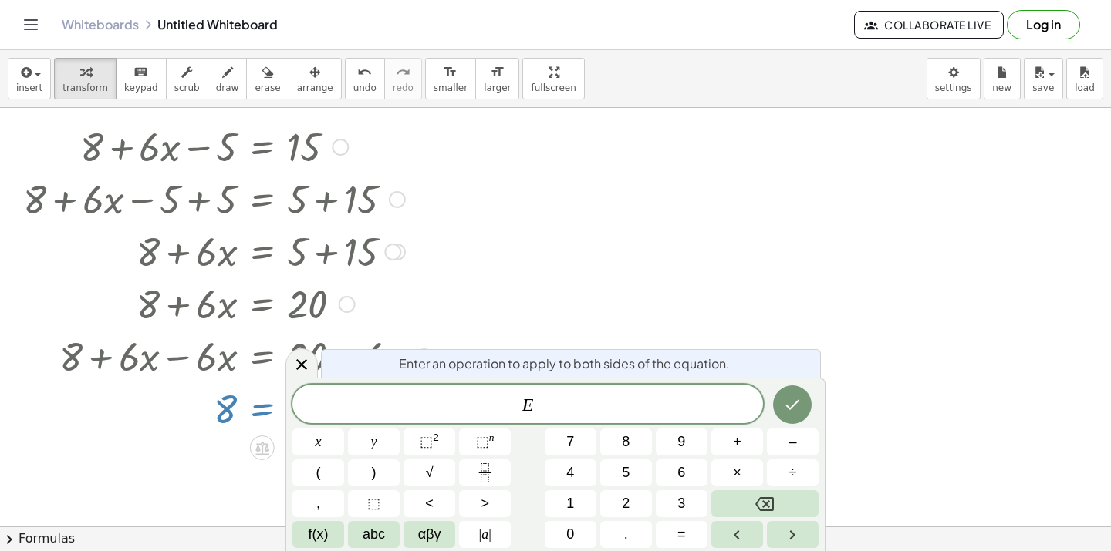
scroll to position [513, 0]
click at [800, 417] on button "Done" at bounding box center [792, 405] width 39 height 39
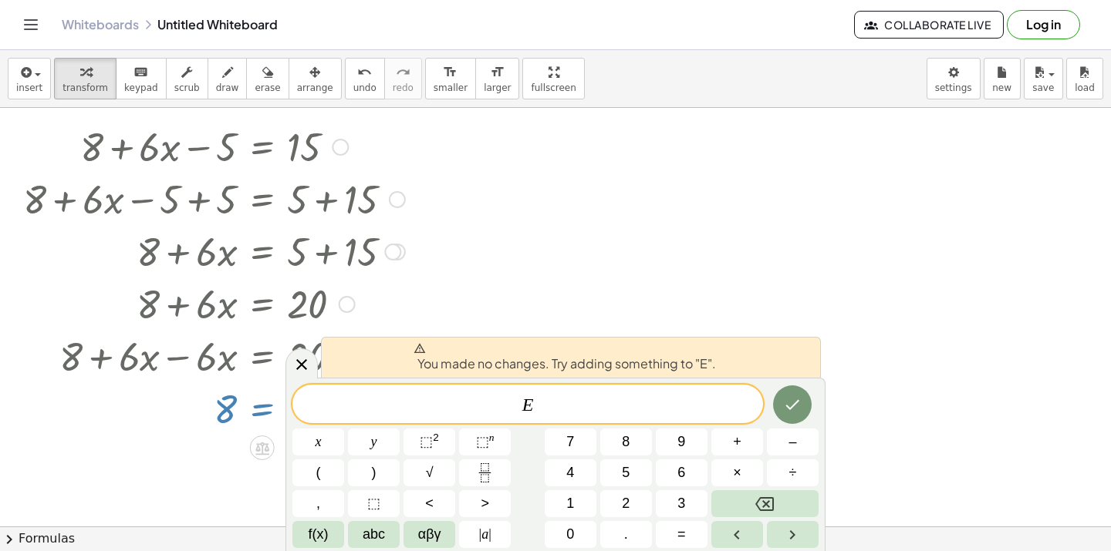
click at [359, 99] on div "insert select one: Math Expression Function Text Youtube Video Graphing Geometr…" at bounding box center [555, 79] width 1111 height 58
click at [357, 79] on icon "undo" at bounding box center [364, 72] width 15 height 19
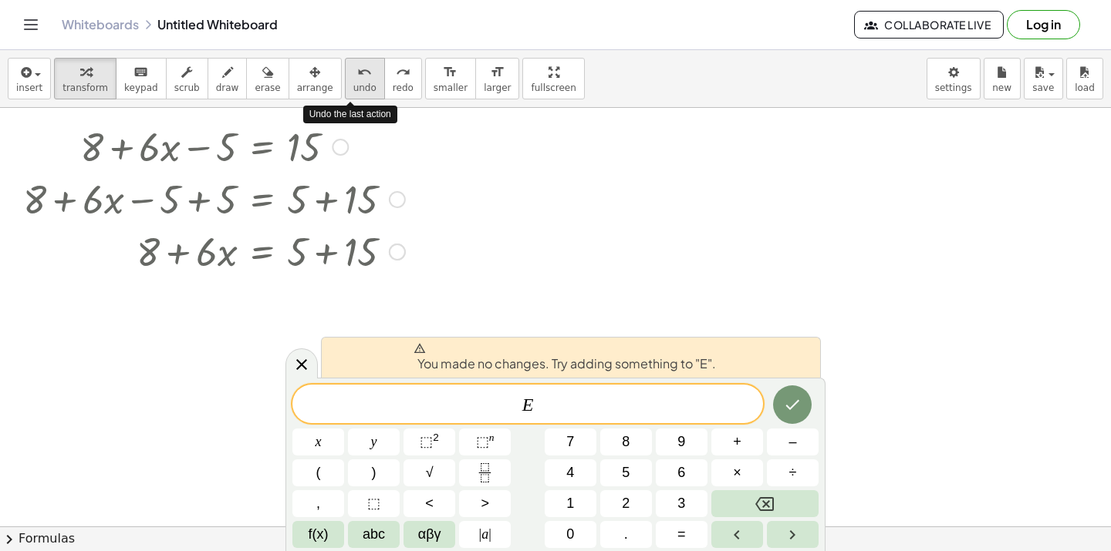
click at [357, 79] on icon "undo" at bounding box center [364, 72] width 15 height 19
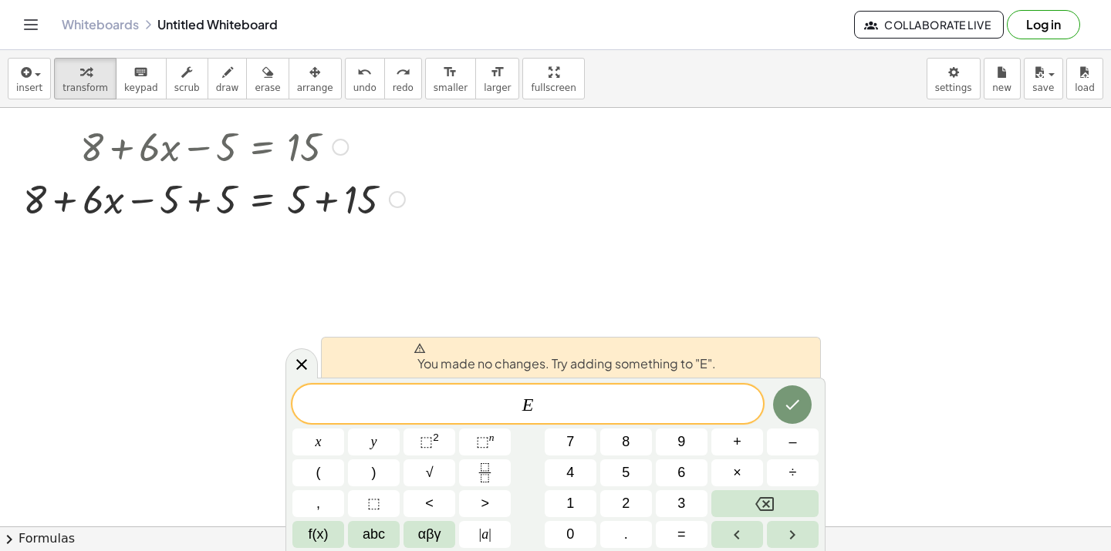
click at [334, 352] on div "You made no changes. Try adding something to "E"." at bounding box center [571, 357] width 500 height 41
click at [296, 354] on div at bounding box center [301, 364] width 32 height 30
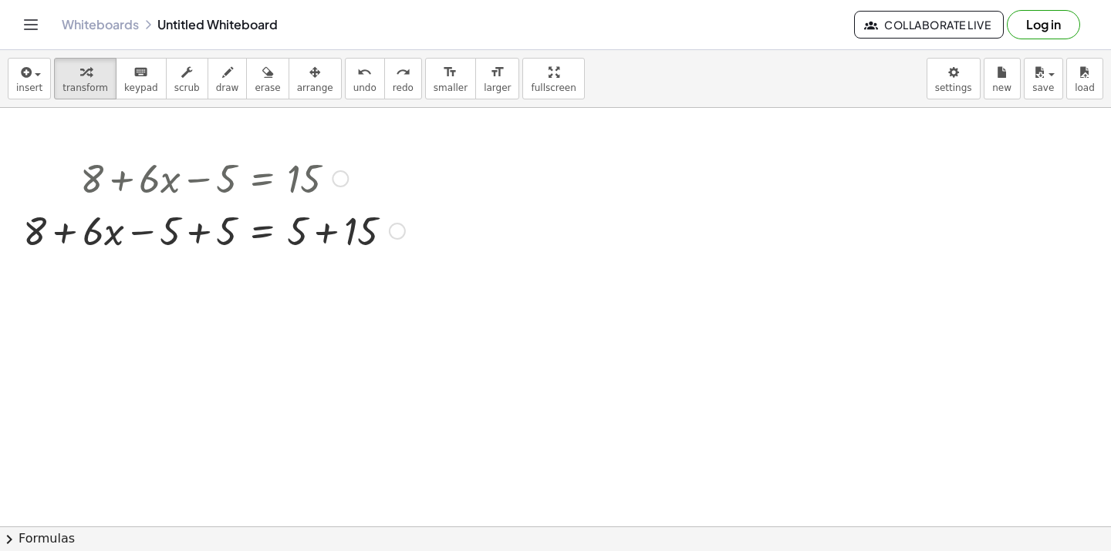
scroll to position [481, 0]
click at [201, 238] on div at bounding box center [227, 230] width 424 height 52
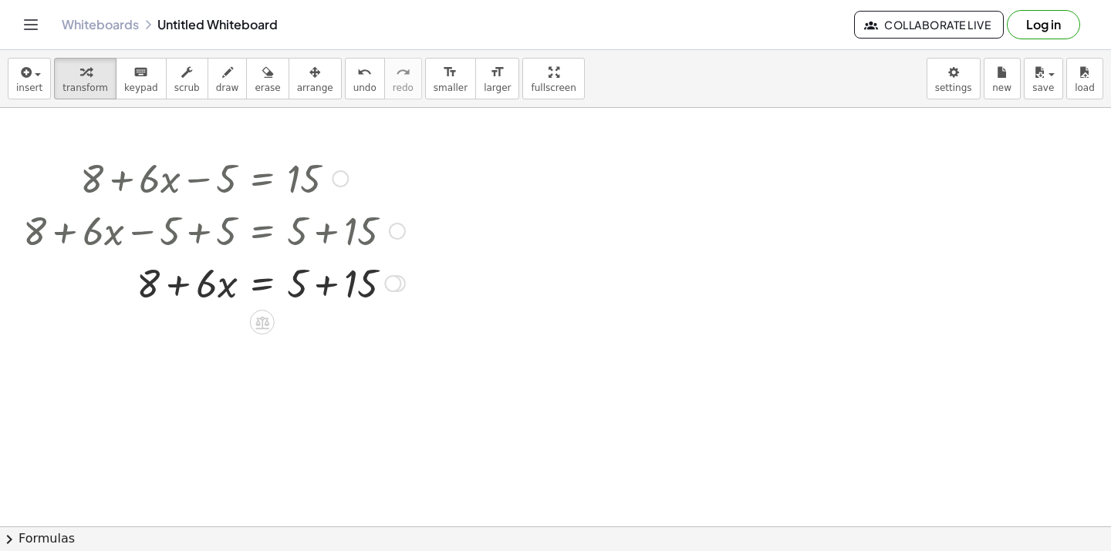
click at [177, 287] on div at bounding box center [227, 282] width 424 height 52
click at [322, 288] on div at bounding box center [227, 282] width 424 height 52
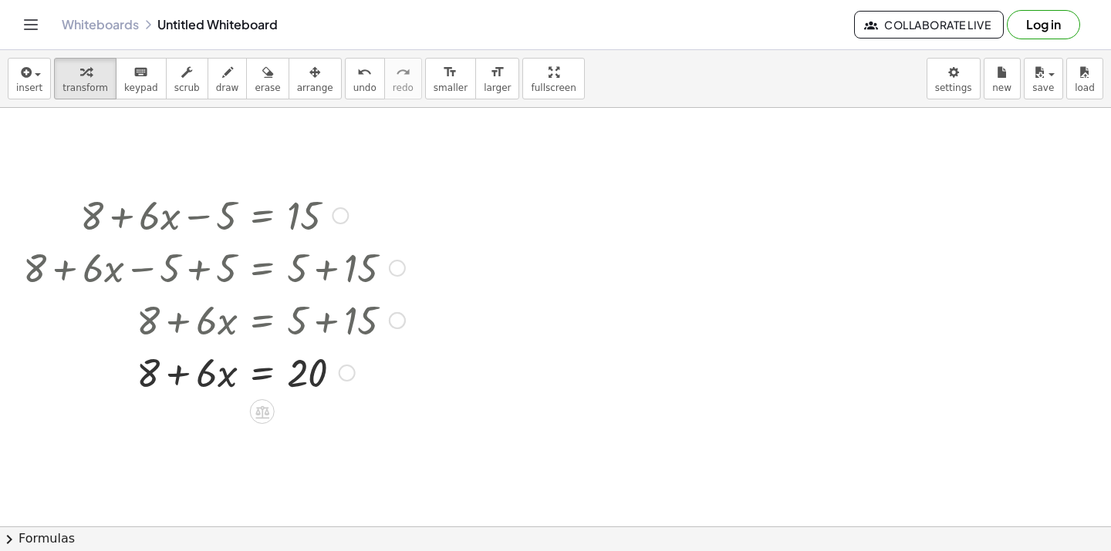
scroll to position [467, 0]
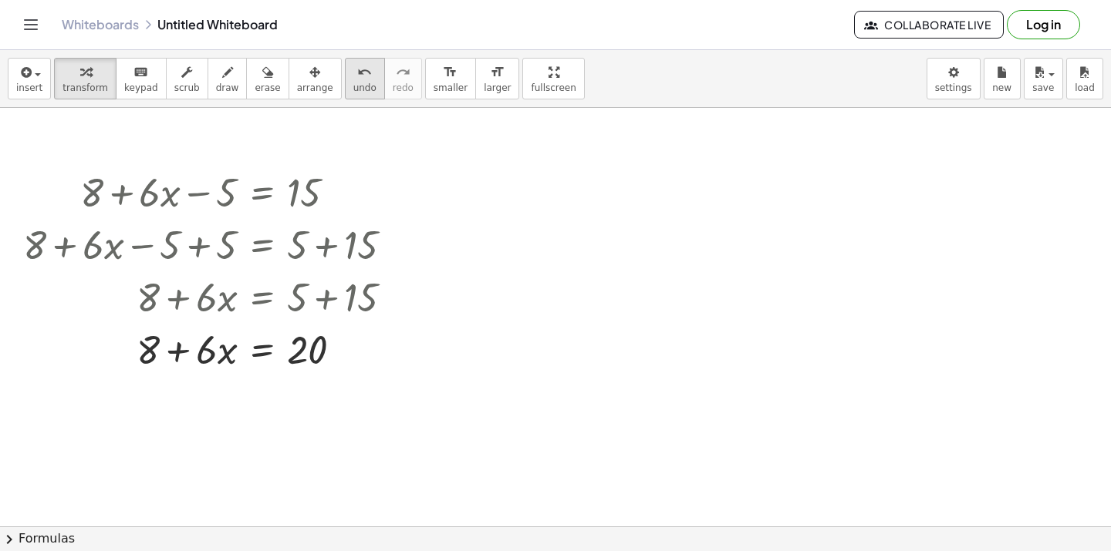
click at [357, 75] on icon "undo" at bounding box center [364, 72] width 15 height 19
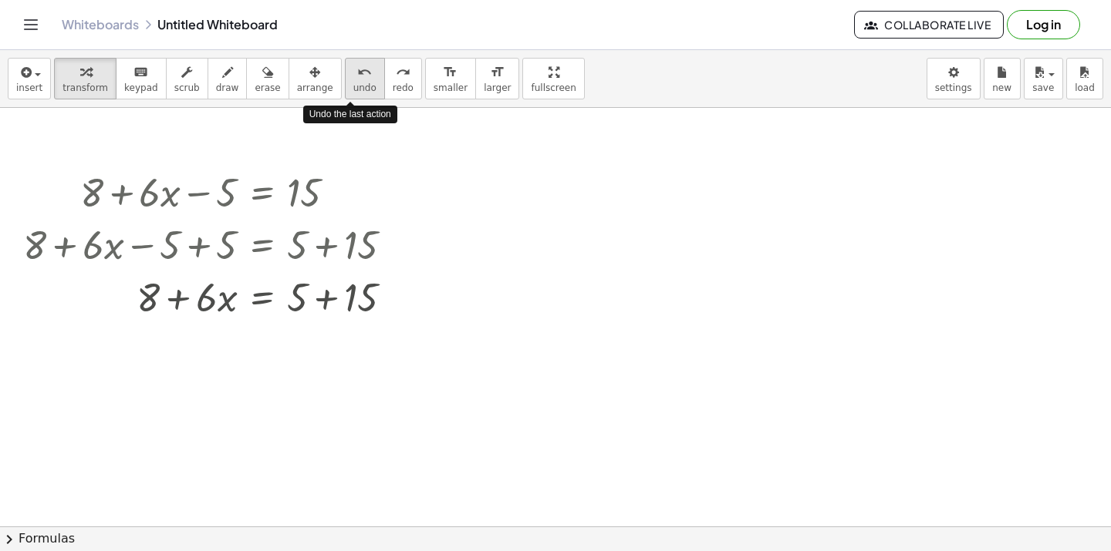
click at [357, 75] on icon "undo" at bounding box center [364, 72] width 15 height 19
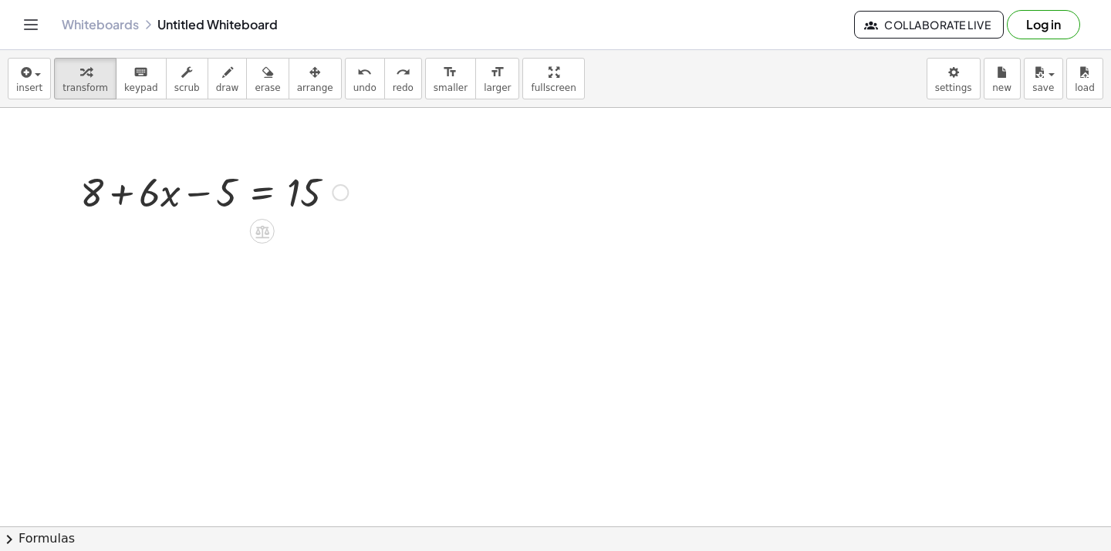
click at [125, 190] on div at bounding box center [227, 191] width 424 height 52
click at [264, 190] on div at bounding box center [227, 191] width 424 height 52
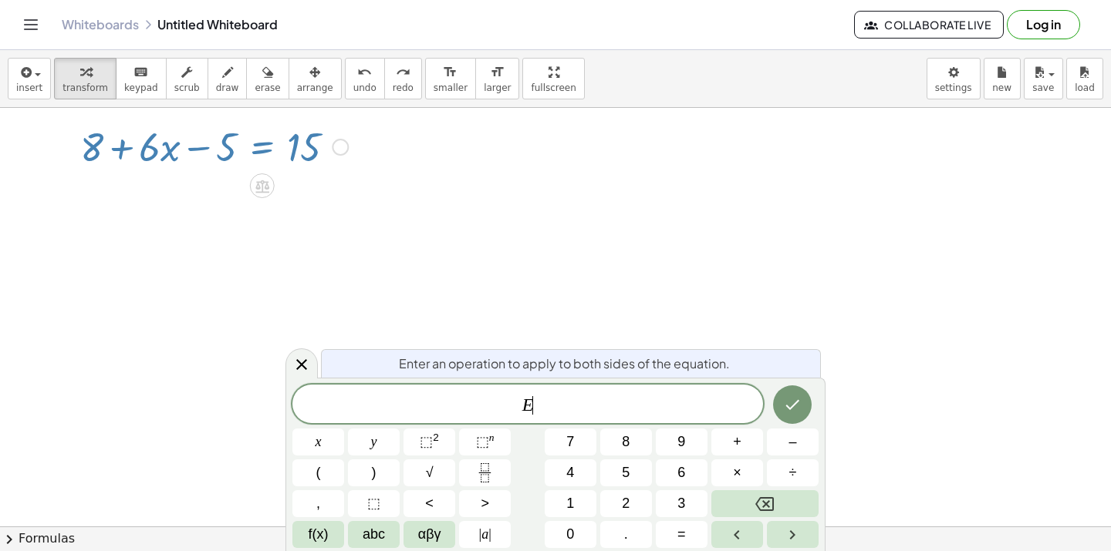
scroll to position [513, 0]
click at [796, 392] on button "Done" at bounding box center [792, 405] width 39 height 39
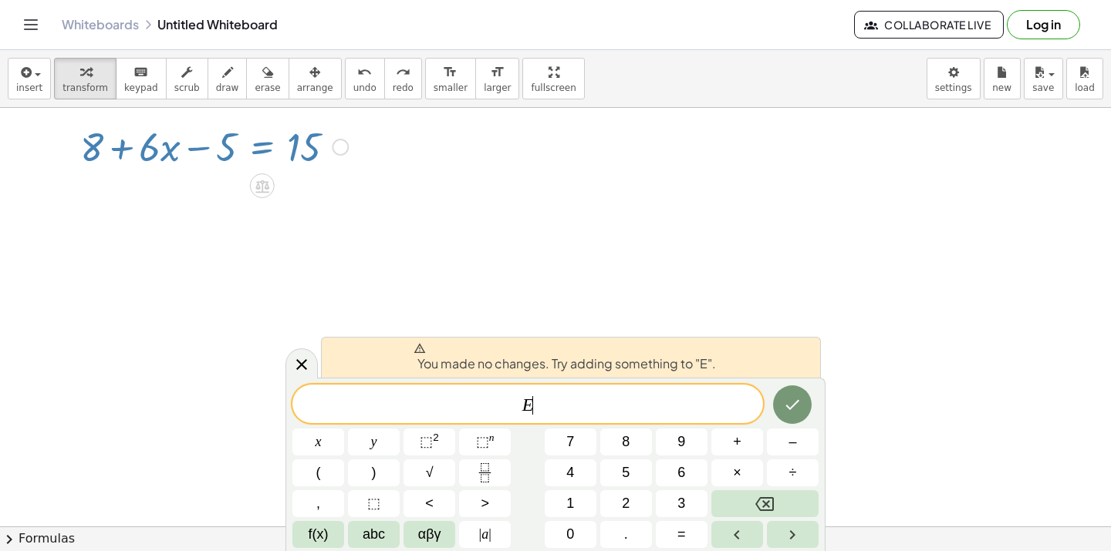
click at [733, 258] on div at bounding box center [555, 223] width 1111 height 1256
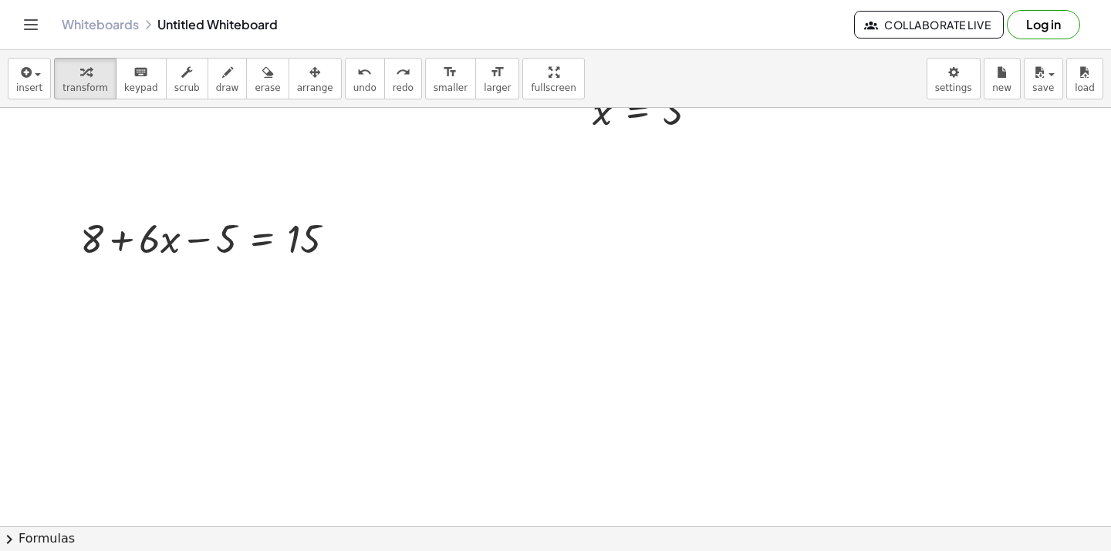
scroll to position [425, 0]
drag, startPoint x: 160, startPoint y: 235, endPoint x: 174, endPoint y: 231, distance: 13.7
click at [174, 231] on div at bounding box center [227, 233] width 424 height 52
drag, startPoint x: 204, startPoint y: 230, endPoint x: 320, endPoint y: 224, distance: 115.8
click at [320, 224] on div at bounding box center [227, 233] width 424 height 52
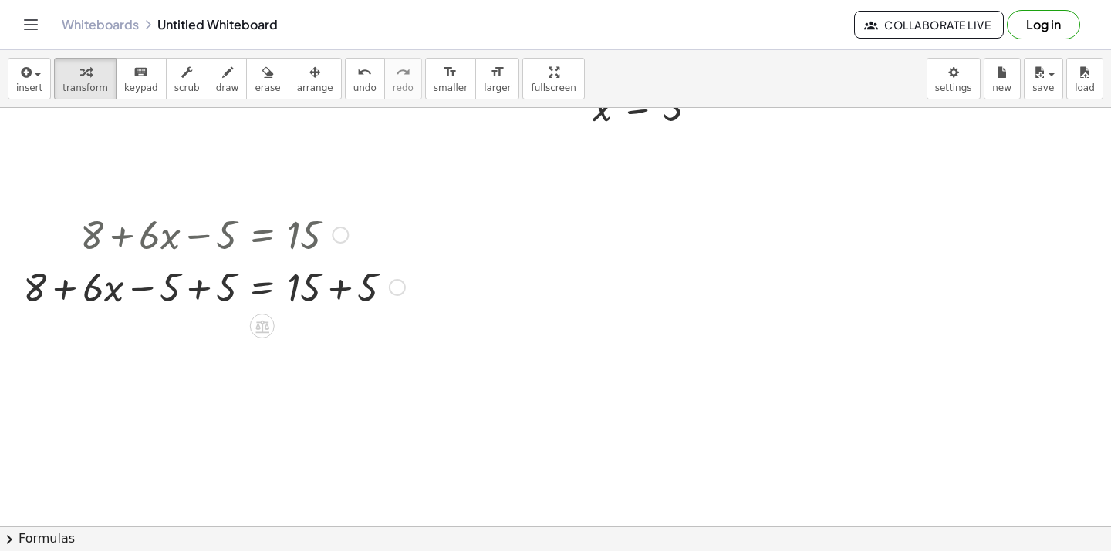
click at [207, 281] on div at bounding box center [227, 286] width 424 height 52
click at [336, 288] on div at bounding box center [227, 286] width 424 height 52
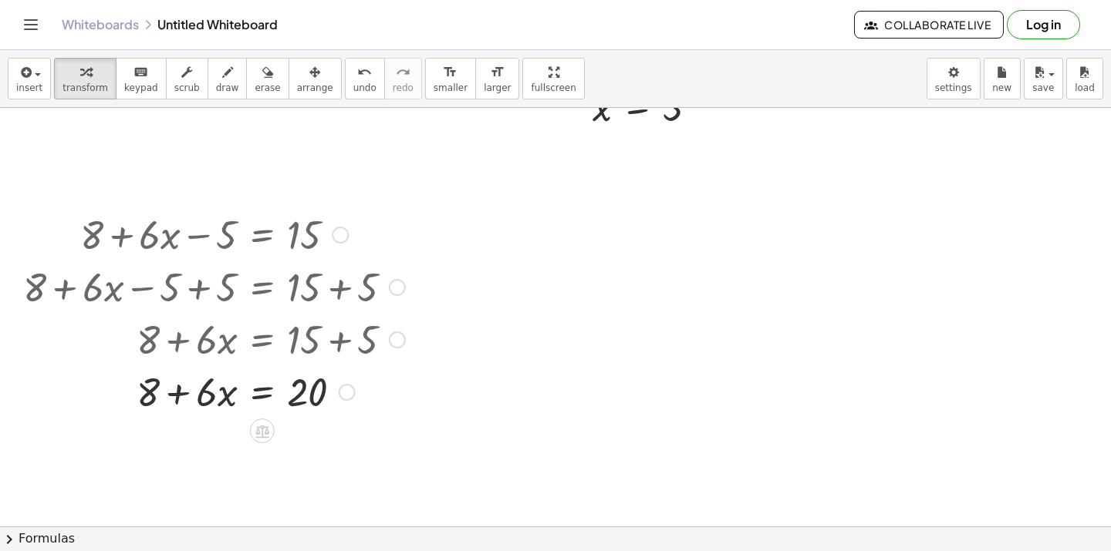
click at [175, 397] on div at bounding box center [227, 391] width 424 height 52
drag, startPoint x: 150, startPoint y: 392, endPoint x: 334, endPoint y: 389, distance: 183.6
click at [334, 389] on div at bounding box center [227, 391] width 424 height 52
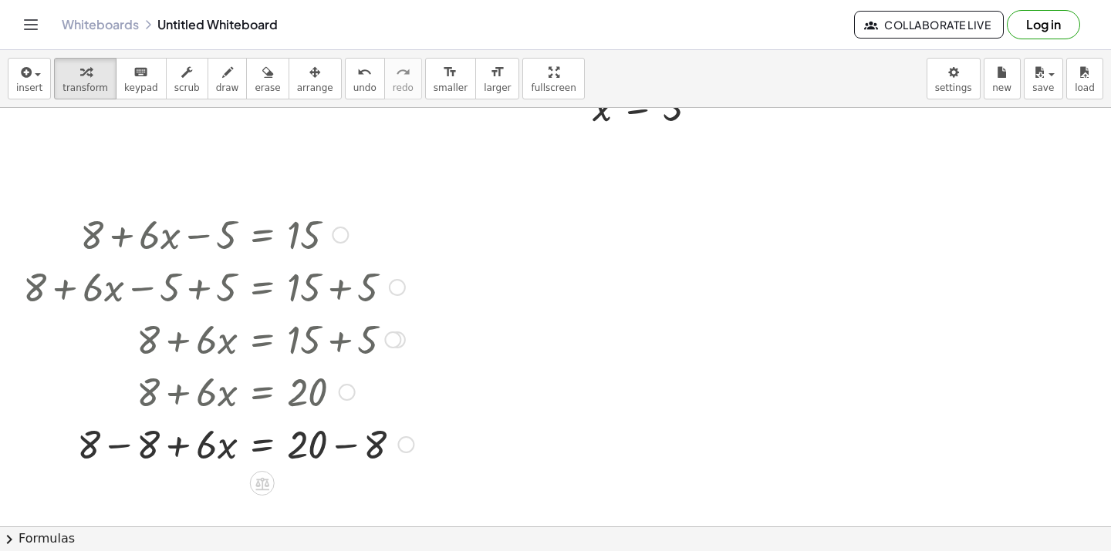
click at [115, 448] on div at bounding box center [227, 443] width 424 height 52
click at [352, 443] on div at bounding box center [227, 443] width 424 height 52
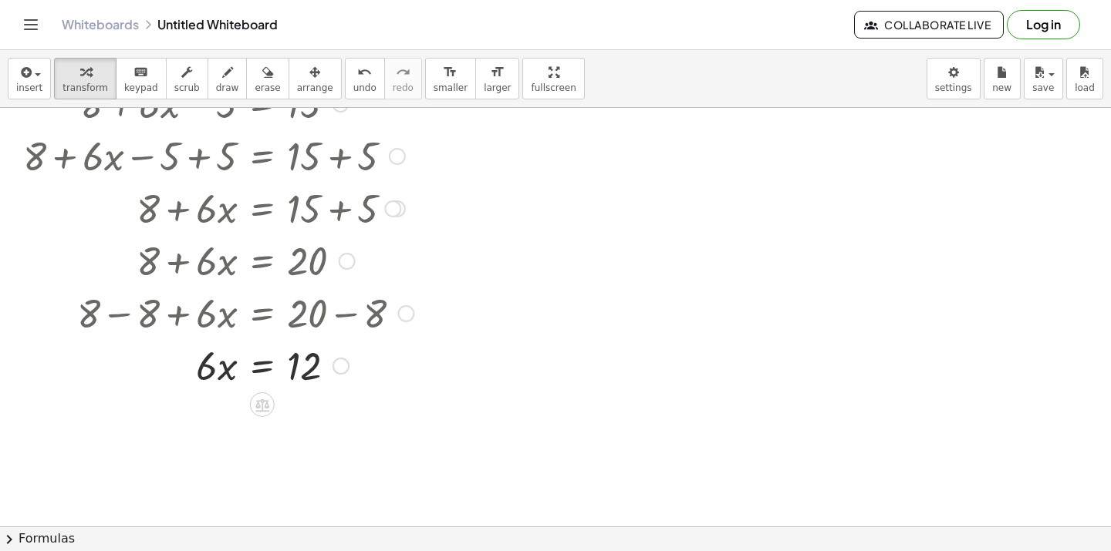
scroll to position [559, 0]
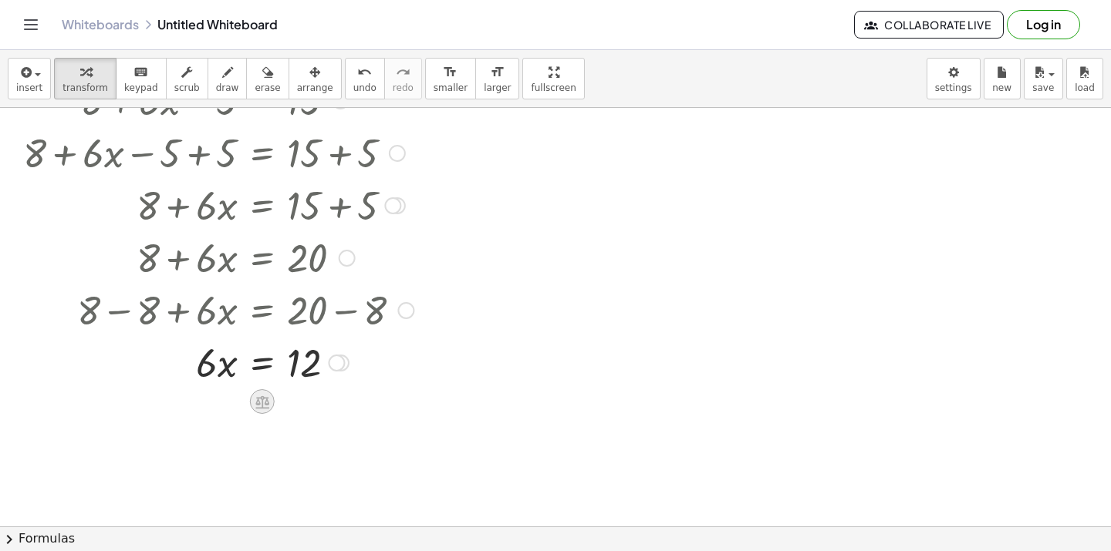
click at [260, 404] on icon at bounding box center [262, 402] width 16 height 16
click at [298, 403] on div "÷" at bounding box center [293, 402] width 25 height 25
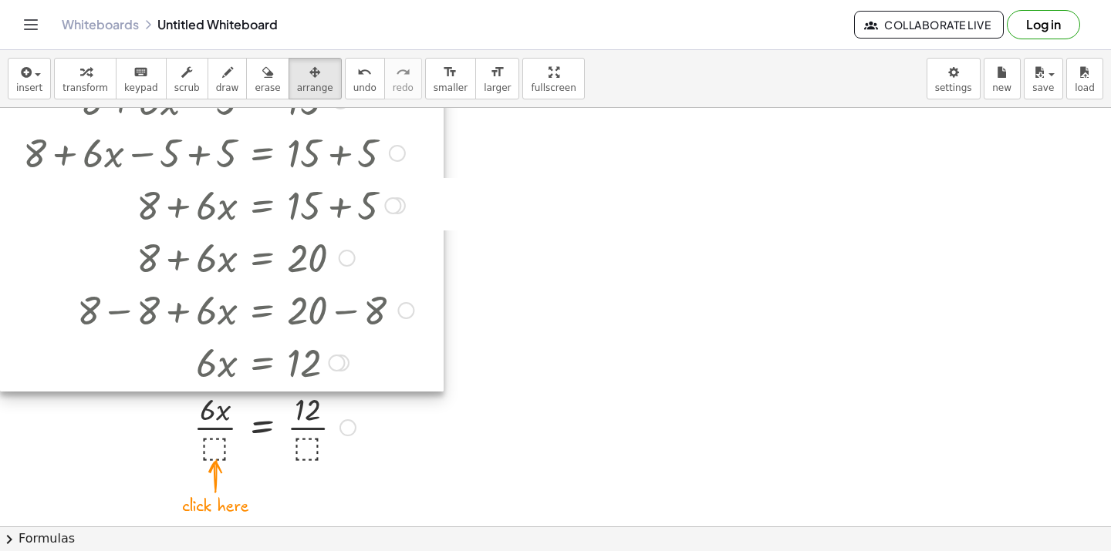
click at [217, 433] on div at bounding box center [227, 426] width 424 height 77
click at [212, 448] on div at bounding box center [227, 426] width 424 height 77
click at [215, 433] on div at bounding box center [227, 426] width 424 height 77
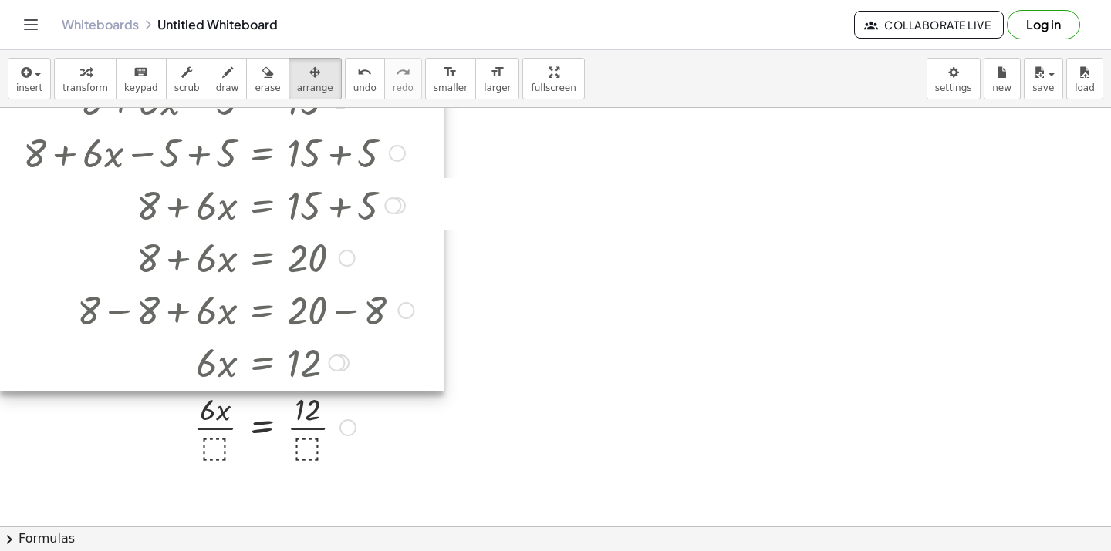
click at [213, 397] on div at bounding box center [227, 426] width 424 height 77
click at [244, 377] on div at bounding box center [222, 230] width 443 height 322
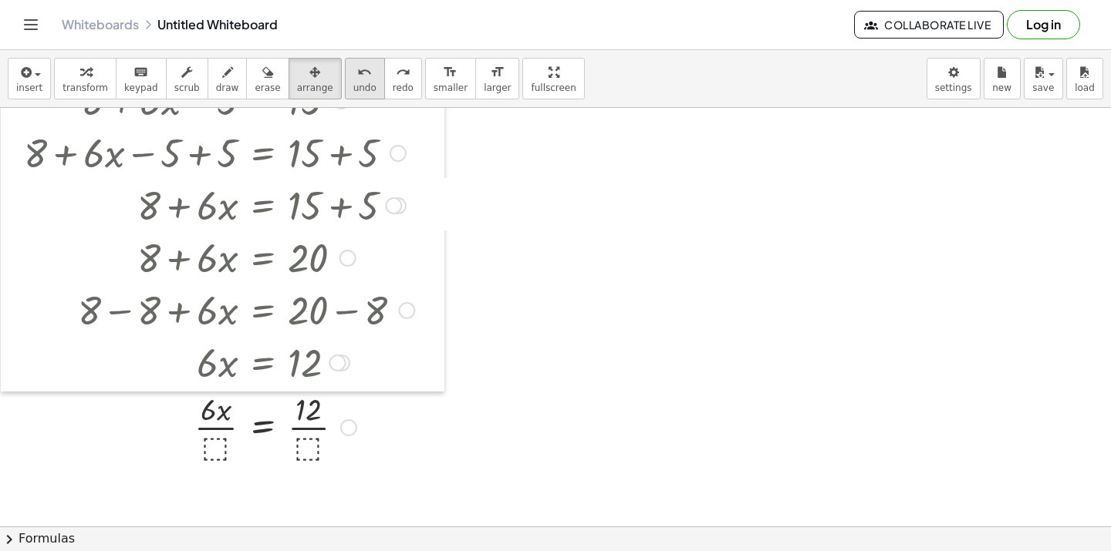
click at [357, 66] on icon "undo" at bounding box center [364, 72] width 15 height 19
click at [349, 52] on div "insert select one: Math Expression Function Text Youtube Video Graphing Geometr…" at bounding box center [555, 79] width 1111 height 58
click at [357, 70] on icon "undo" at bounding box center [364, 72] width 15 height 19
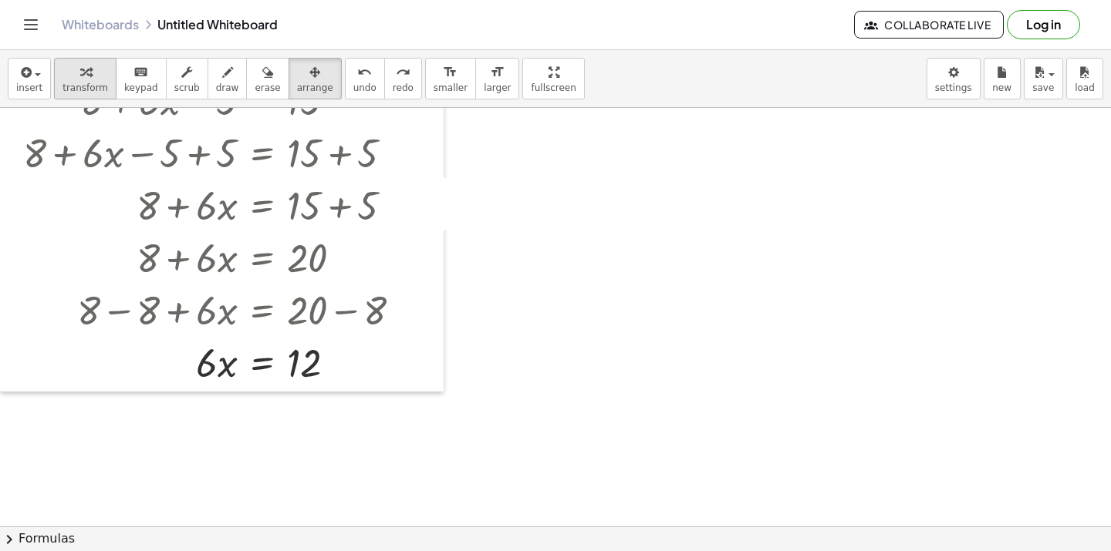
click at [56, 84] on button "transform" at bounding box center [85, 79] width 62 height 42
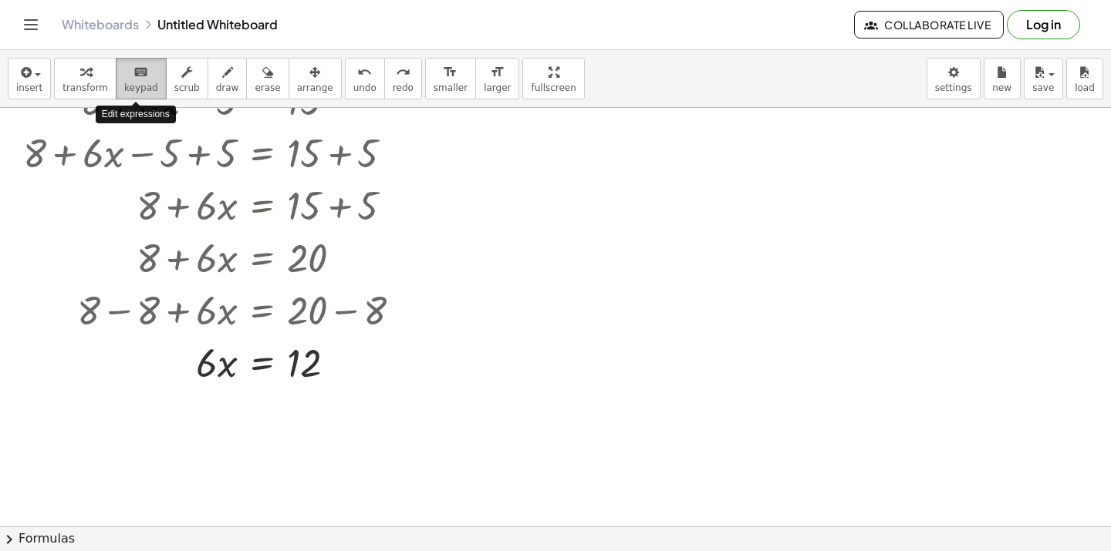
click at [124, 66] on div "keyboard" at bounding box center [141, 71] width 34 height 19
click at [89, 67] on div "button" at bounding box center [85, 71] width 46 height 19
click at [258, 400] on icon at bounding box center [262, 402] width 14 height 13
click at [296, 403] on span "÷" at bounding box center [292, 402] width 8 height 22
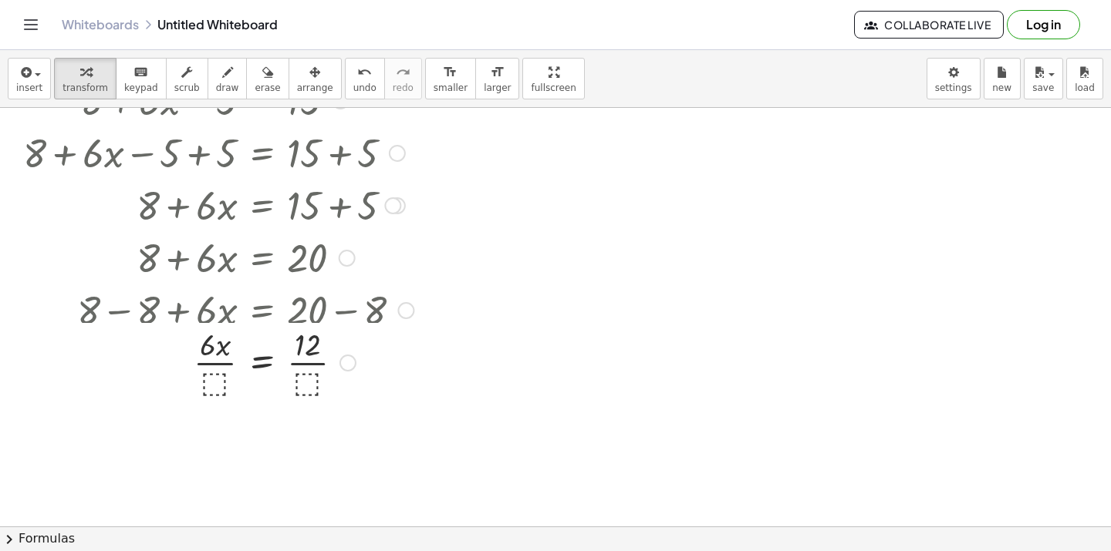
click at [207, 385] on div at bounding box center [227, 361] width 424 height 77
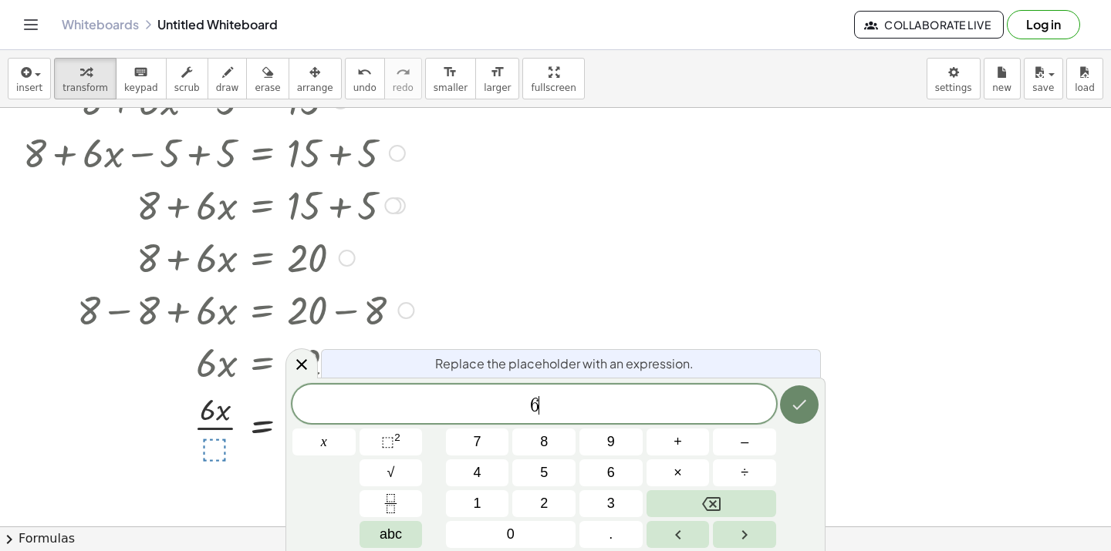
click at [802, 398] on icon "Done" at bounding box center [799, 405] width 19 height 19
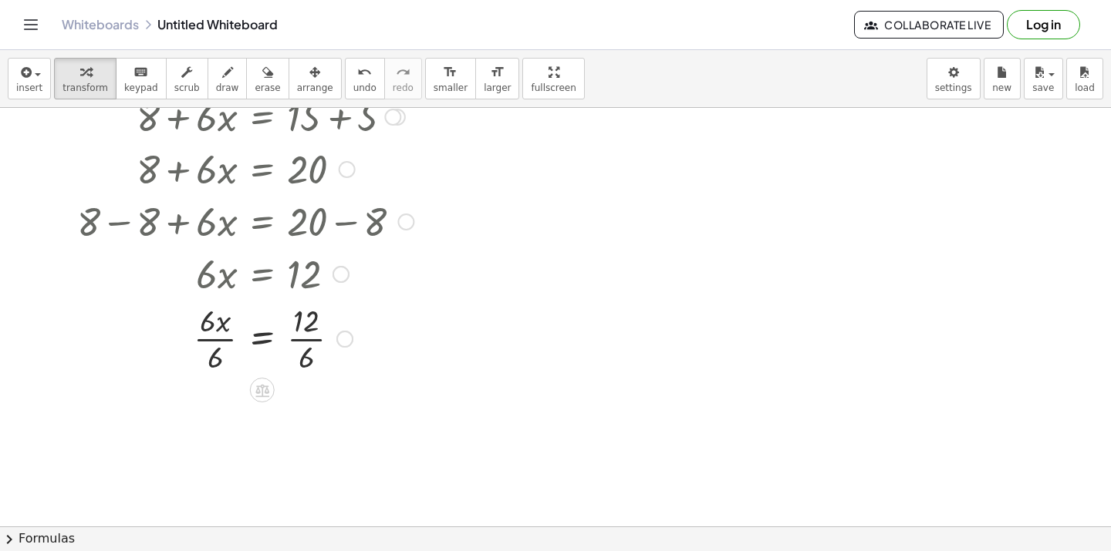
scroll to position [653, 0]
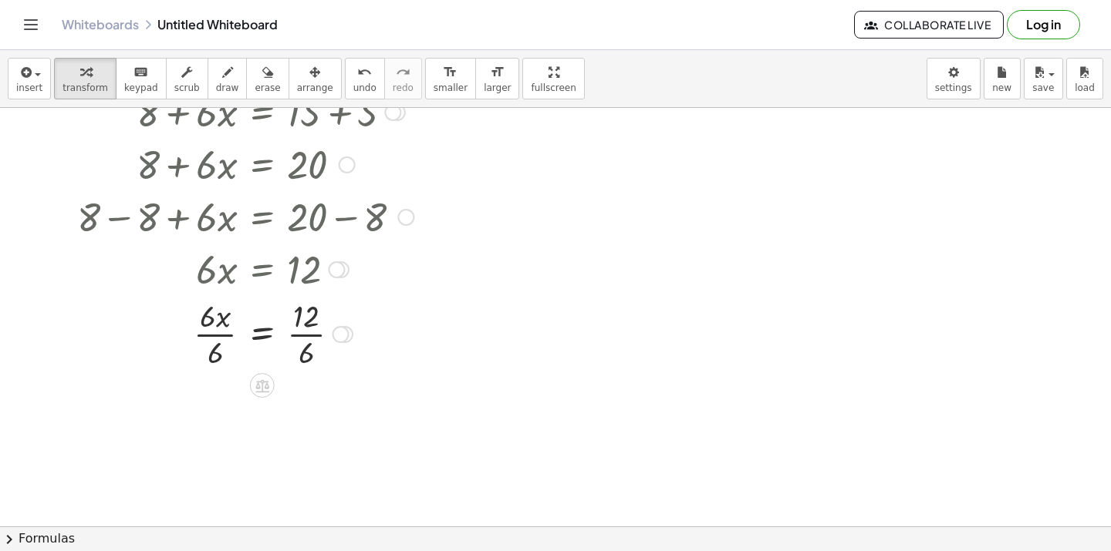
click at [215, 339] on div at bounding box center [227, 333] width 424 height 77
click at [295, 329] on div at bounding box center [227, 333] width 424 height 77
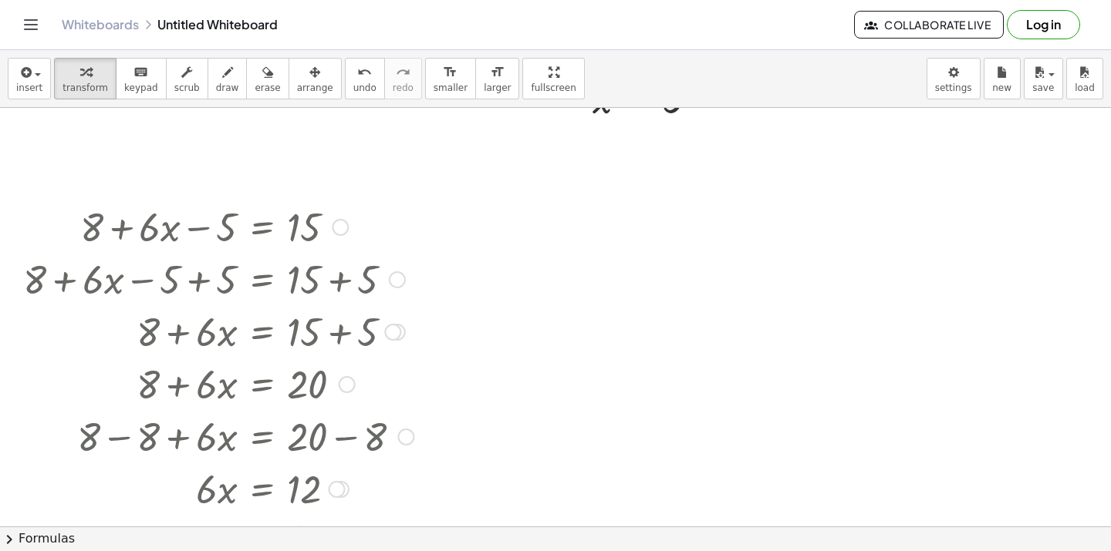
scroll to position [421, 0]
